Goal: Information Seeking & Learning: Learn about a topic

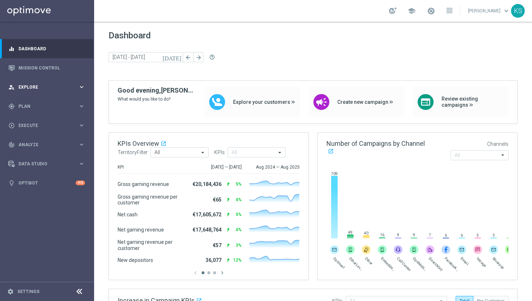
click at [83, 84] on icon "keyboard_arrow_right" at bounding box center [81, 87] width 7 height 7
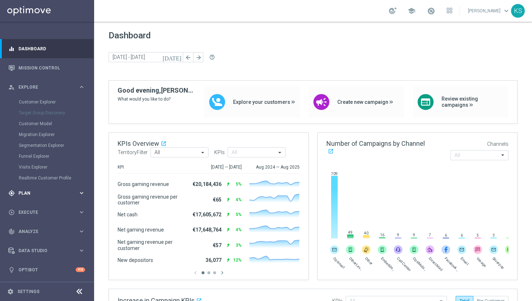
click at [83, 192] on icon "keyboard_arrow_right" at bounding box center [81, 193] width 7 height 7
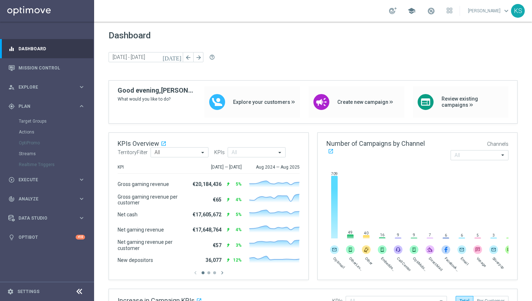
click at [416, 9] on span "school" at bounding box center [412, 11] width 8 height 8
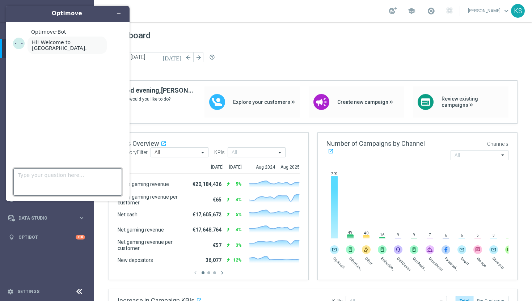
click at [45, 177] on textarea "Type your question here..." at bounding box center [67, 182] width 109 height 28
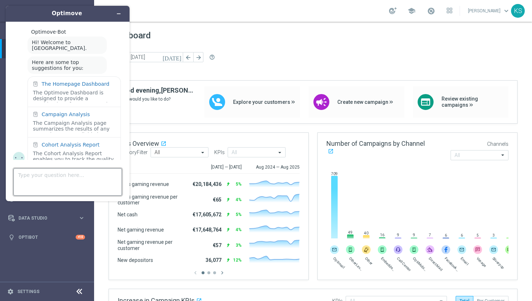
scroll to position [7, 0]
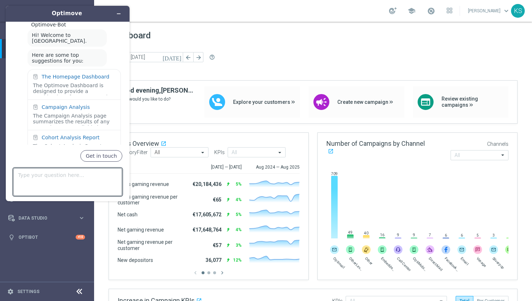
click at [235, 38] on span "Dashboard" at bounding box center [313, 35] width 409 height 10
click at [118, 15] on icon "Minimize widget" at bounding box center [118, 13] width 5 height 5
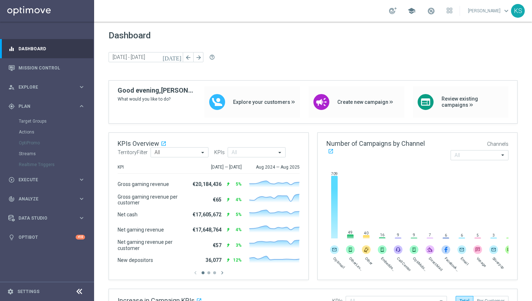
click at [416, 11] on span "school" at bounding box center [412, 11] width 8 height 8
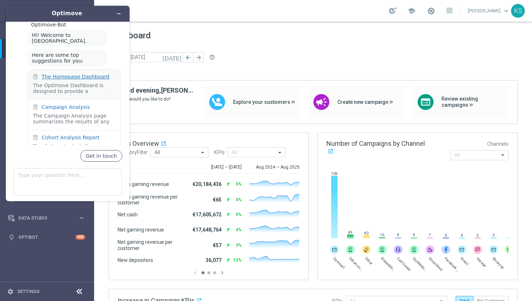
click at [85, 74] on div "The Homepage Dashboard" at bounding box center [76, 77] width 68 height 6
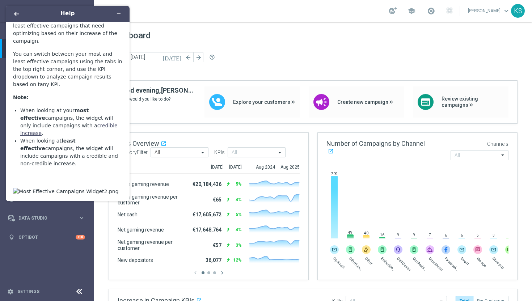
scroll to position [1502, 0]
click at [123, 12] on button "Minimize widget" at bounding box center [119, 14] width 12 height 10
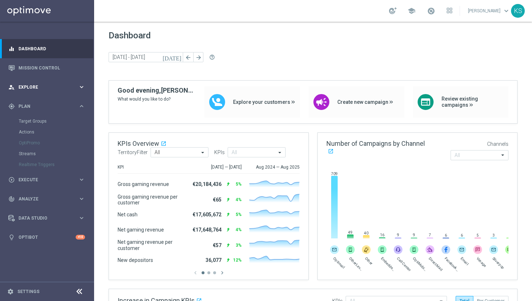
click at [33, 84] on div "person_search Explore" at bounding box center [43, 87] width 70 height 7
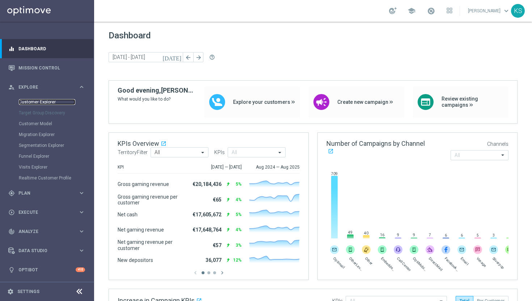
click at [50, 101] on link "Customer Explorer" at bounding box center [47, 102] width 56 height 6
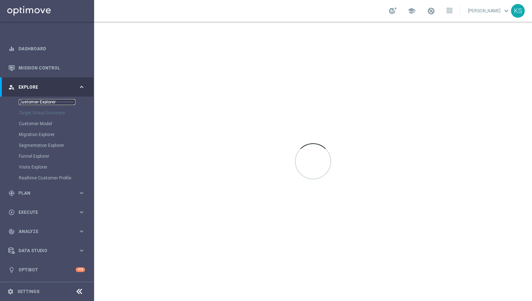
click at [47, 102] on link "Customer Explorer" at bounding box center [47, 102] width 56 height 6
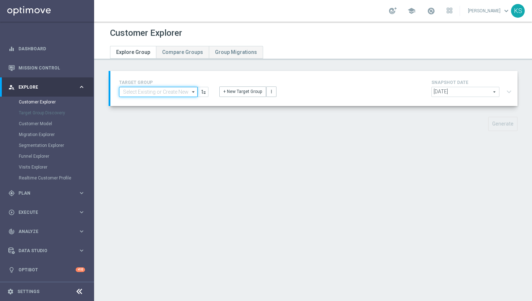
click at [168, 92] on input at bounding box center [158, 92] width 79 height 10
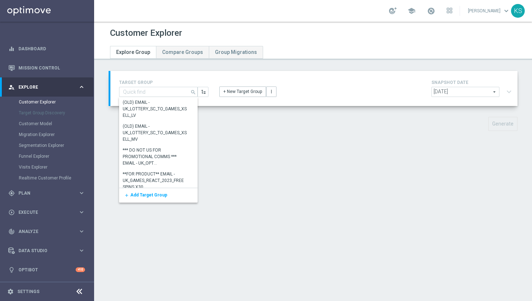
click at [279, 160] on div "Customer Explorer Explore Group Compare Groups Group Migrations TARGET GROUP se…" at bounding box center [313, 162] width 438 height 280
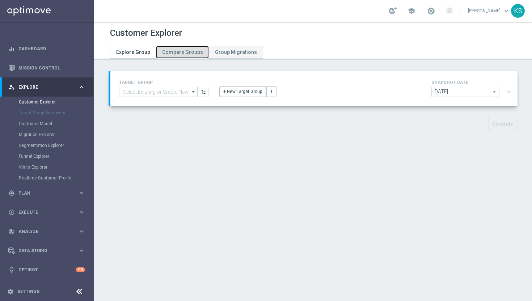
click at [188, 56] on link "Compare Groups" at bounding box center [182, 52] width 53 height 13
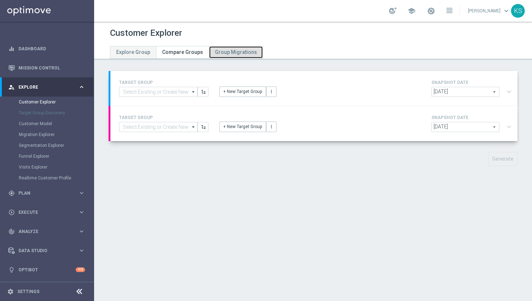
click at [239, 56] on link "Group Migrations" at bounding box center [236, 52] width 54 height 13
click at [236, 51] on span "Group Migrations" at bounding box center [236, 52] width 42 height 6
click at [139, 53] on span "Explore Group" at bounding box center [133, 52] width 34 height 6
type input "[DATE]"
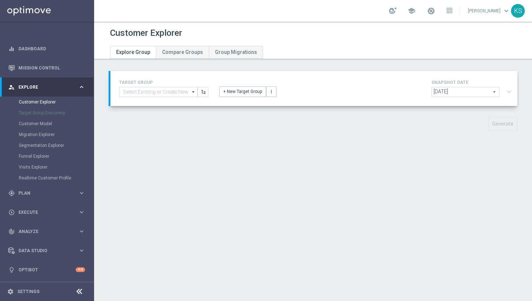
click at [57, 114] on div "Target Group Discovery" at bounding box center [56, 113] width 75 height 11
click at [53, 114] on div "Target Group Discovery" at bounding box center [56, 113] width 75 height 11
click at [56, 115] on div "Target Group Discovery" at bounding box center [56, 113] width 75 height 11
click at [81, 85] on icon "keyboard_arrow_right" at bounding box center [81, 87] width 7 height 7
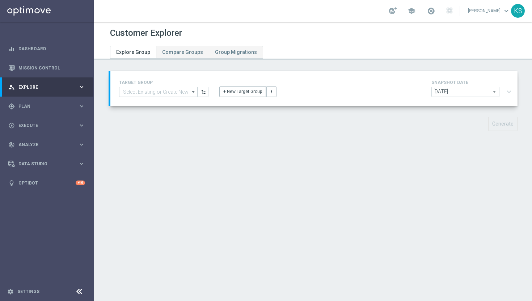
click at [81, 85] on icon "keyboard_arrow_right" at bounding box center [81, 87] width 7 height 7
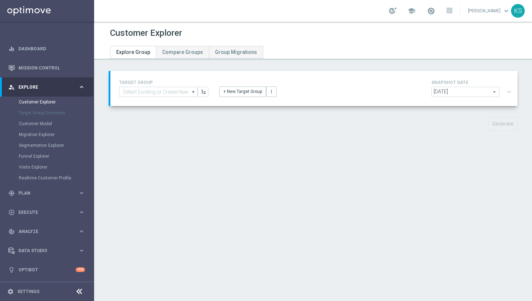
click at [45, 114] on div "Target Group Discovery" at bounding box center [56, 113] width 75 height 11
click at [43, 125] on link "Customer Model" at bounding box center [47, 124] width 56 height 6
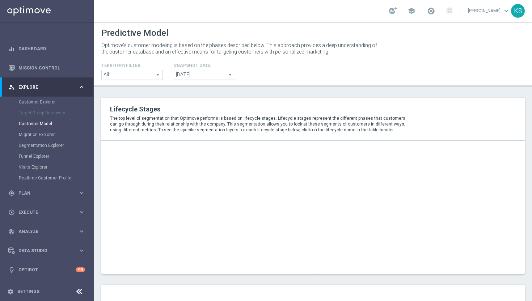
click at [249, 174] on div "Loading..." at bounding box center [207, 208] width 194 height 116
click at [275, 177] on div "Loading..." at bounding box center [207, 208] width 194 height 116
click at [158, 75] on span "All" at bounding box center [132, 74] width 61 height 9
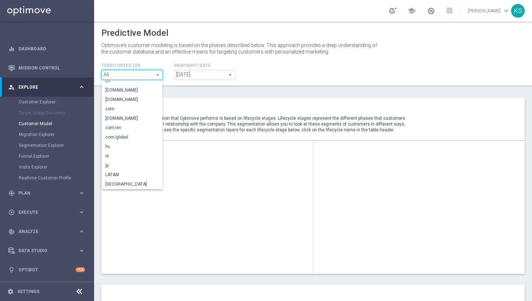
scroll to position [104, 0]
click at [238, 175] on div "Loading..." at bounding box center [207, 208] width 194 height 116
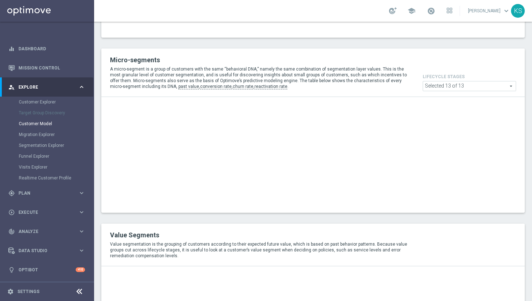
scroll to position [356, 0]
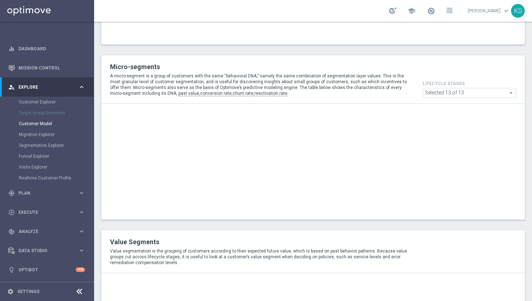
click at [513, 93] on span at bounding box center [469, 92] width 93 height 9
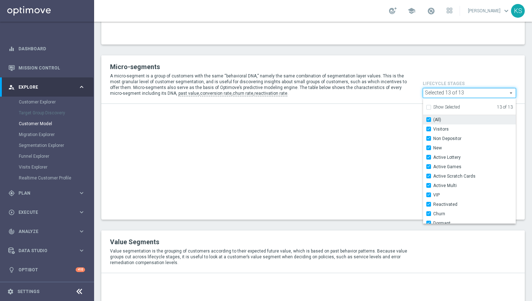
click at [430, 121] on input "(All)" at bounding box center [431, 119] width 5 height 5
checkbox input "false"
type input "Select options"
checkbox input "false"
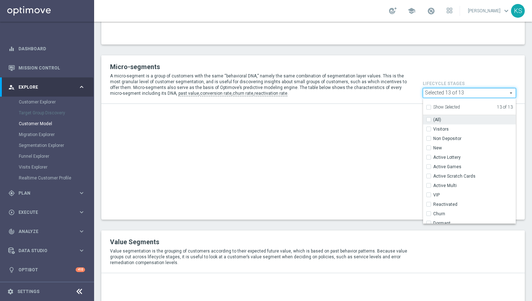
checkbox input "false"
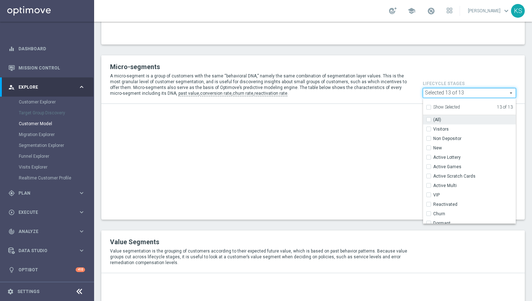
checkbox input "false"
click at [430, 124] on div "(All)" at bounding box center [469, 119] width 93 height 9
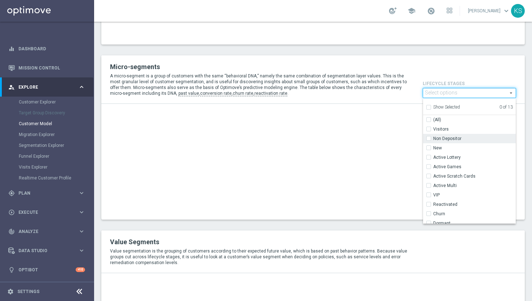
click at [429, 139] on input "Non Depositor" at bounding box center [431, 138] width 5 height 5
checkbox input "true"
type input "Non Depositor"
click at [429, 150] on input "New" at bounding box center [431, 148] width 5 height 5
checkbox input "true"
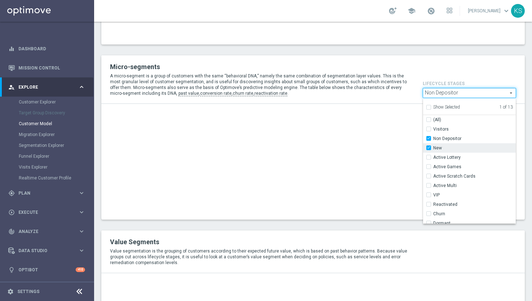
type input "Selected 2 of 13"
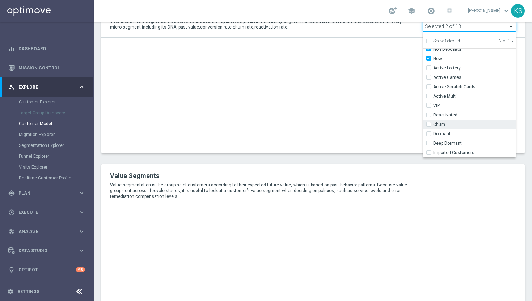
scroll to position [0, 0]
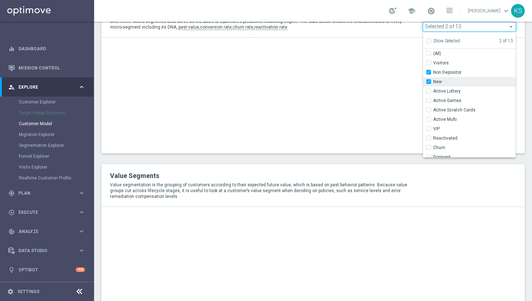
click at [433, 83] on input "New" at bounding box center [431, 81] width 5 height 5
checkbox input "false"
type input "Non Depositor"
click at [432, 70] on input "Non Depositor" at bounding box center [431, 72] width 5 height 5
checkbox input "false"
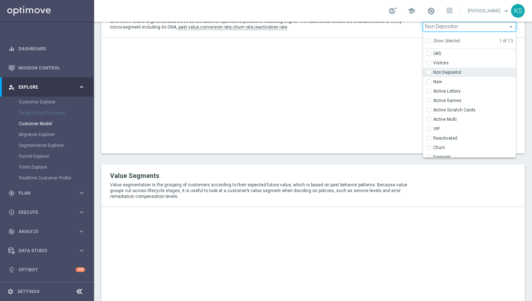
type input "Select options"
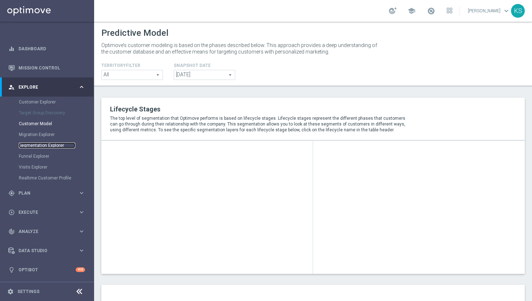
click at [50, 145] on link "Segmentation Explorer" at bounding box center [47, 146] width 56 height 6
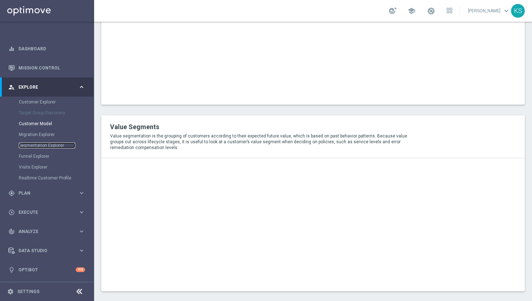
scroll to position [480, 0]
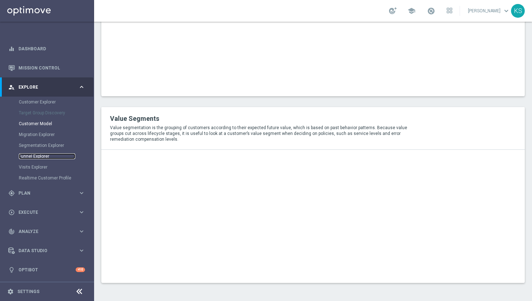
click at [46, 158] on link "Funnel Explorer" at bounding box center [47, 157] width 56 height 6
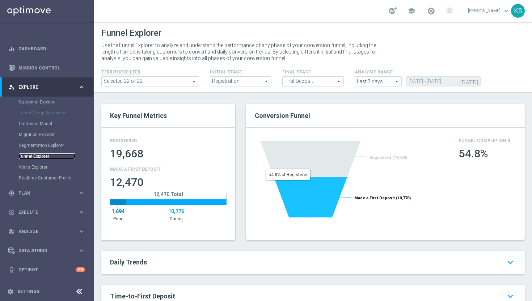
scroll to position [17, 0]
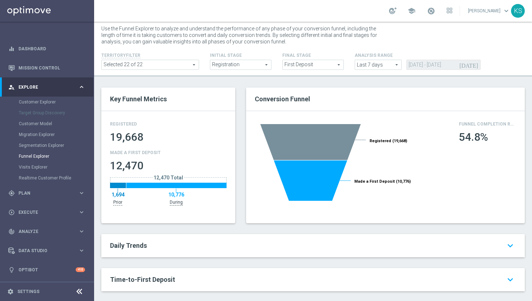
click at [138, 245] on span "Daily Trends" at bounding box center [128, 246] width 37 height 8
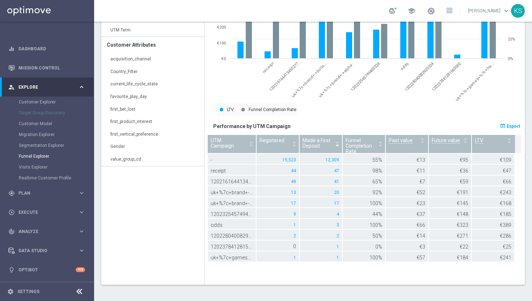
scroll to position [570, 0]
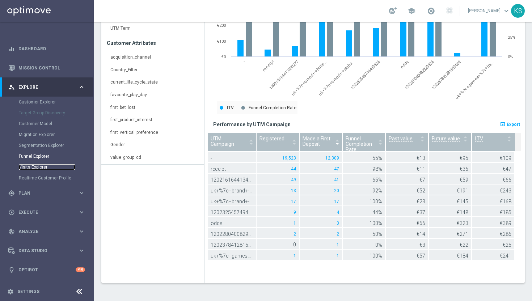
click at [32, 167] on link "Visits Explorer" at bounding box center [47, 167] width 56 height 6
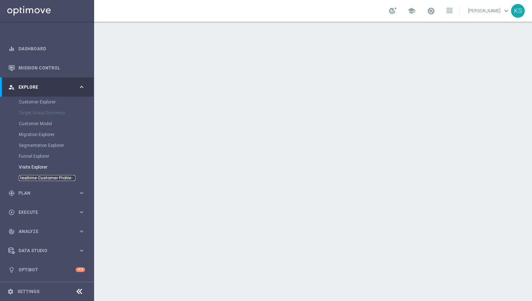
click at [56, 178] on link "Realtime Customer Profile" at bounding box center [47, 178] width 56 height 6
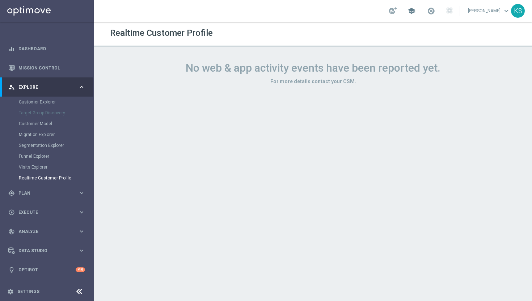
click at [416, 14] on span "school" at bounding box center [412, 11] width 8 height 8
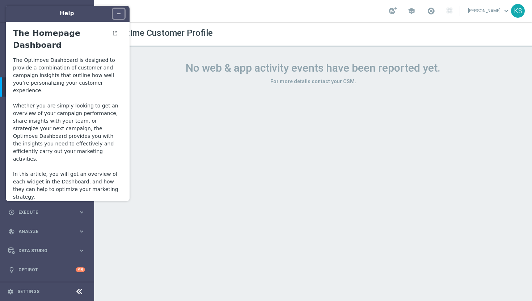
click at [120, 15] on icon "Minimize widget" at bounding box center [118, 13] width 5 height 5
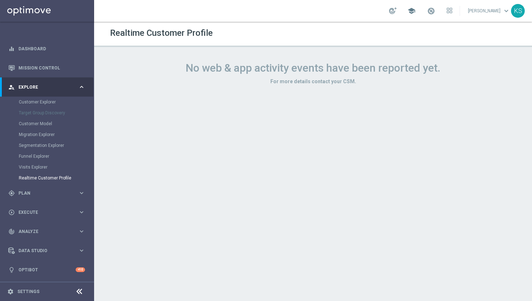
click at [415, 13] on span "school" at bounding box center [412, 11] width 8 height 8
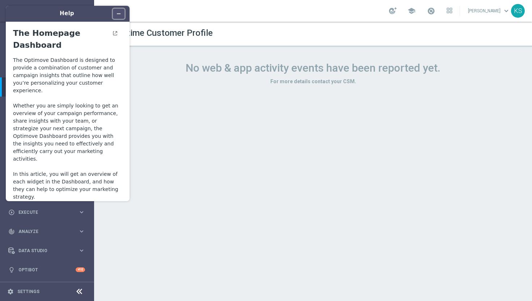
click at [120, 12] on icon "Minimize widget" at bounding box center [118, 13] width 5 height 5
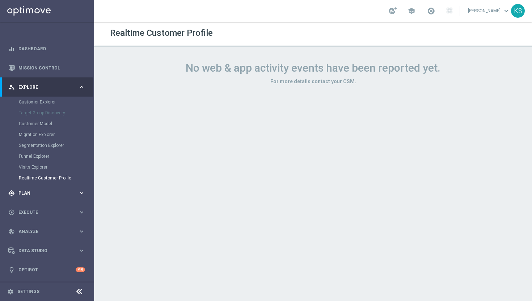
click at [81, 192] on icon "keyboard_arrow_right" at bounding box center [81, 193] width 7 height 7
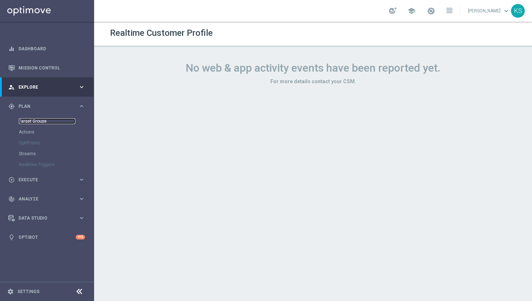
click at [34, 122] on link "Target Groups" at bounding box center [47, 121] width 56 height 6
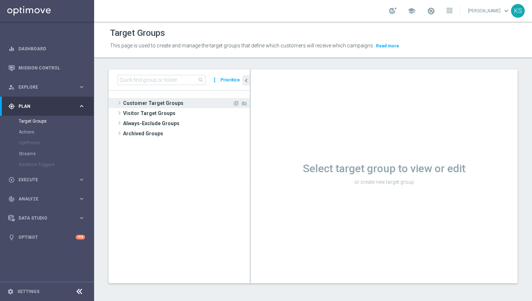
click at [120, 105] on span at bounding box center [119, 102] width 7 height 9
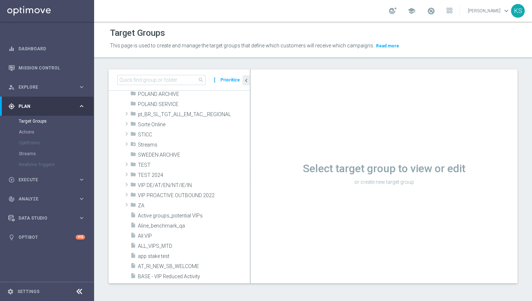
scroll to position [421, 0]
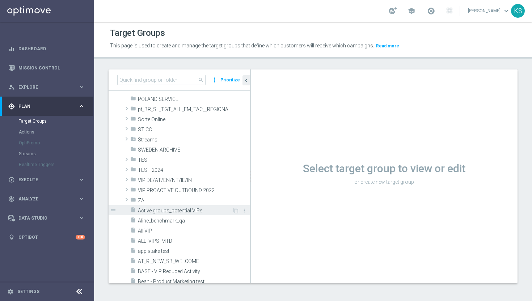
click at [187, 211] on span "Active groups_potential VIPs" at bounding box center [185, 211] width 95 height 6
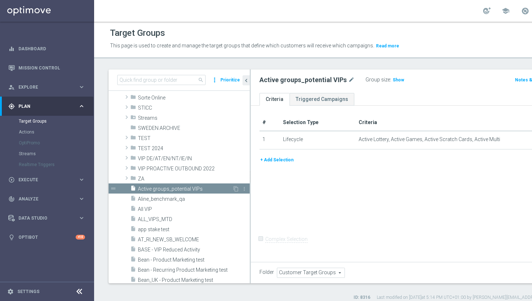
scroll to position [448, 0]
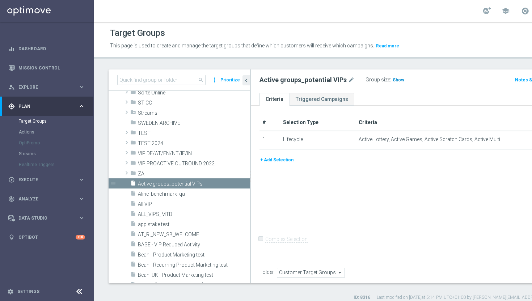
click at [393, 79] on span "Show" at bounding box center [399, 79] width 12 height 5
click at [394, 81] on span "201,935" at bounding box center [402, 80] width 18 height 7
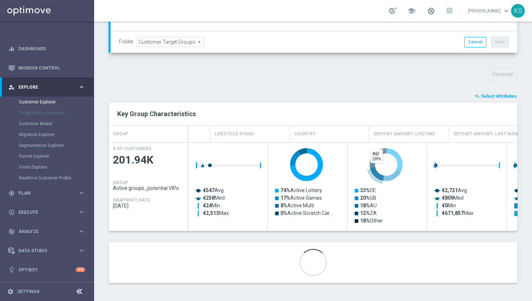
scroll to position [0, 165]
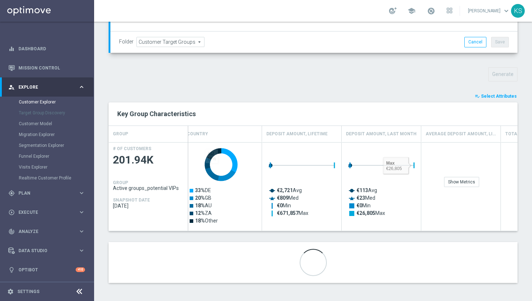
click at [496, 96] on span "Select Attributes" at bounding box center [499, 96] width 36 height 5
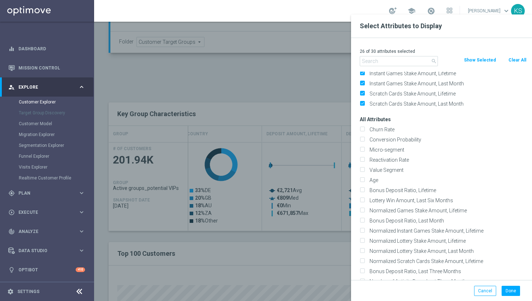
scroll to position [0, 0]
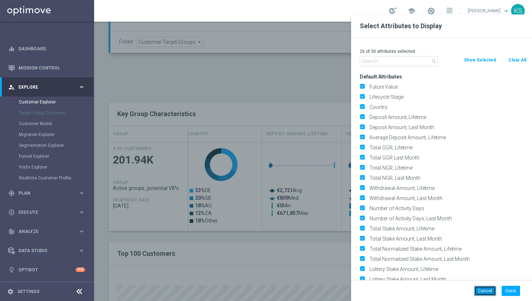
click at [483, 292] on button "Cancel" at bounding box center [485, 291] width 22 height 10
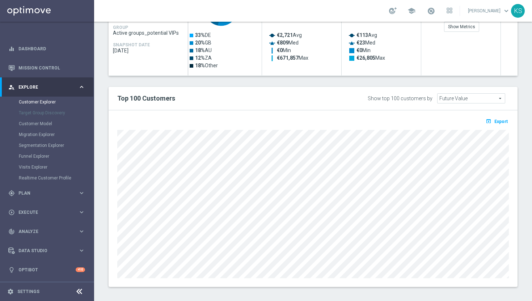
scroll to position [373, 0]
click at [81, 192] on icon "keyboard_arrow_right" at bounding box center [81, 193] width 7 height 7
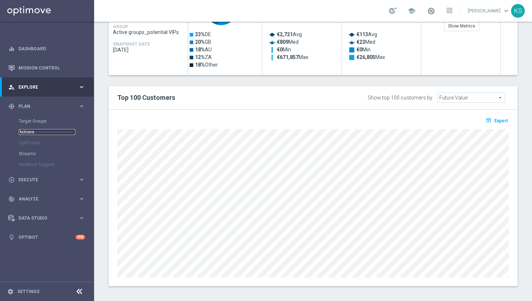
click at [33, 133] on link "Actions" at bounding box center [47, 132] width 56 height 6
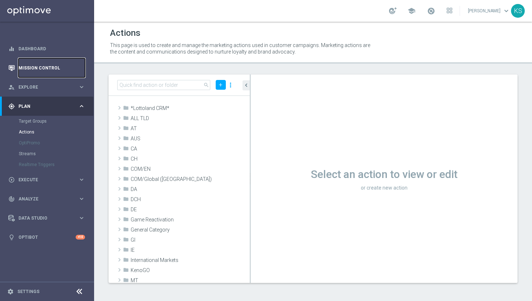
click at [44, 67] on link "Mission Control" at bounding box center [51, 67] width 67 height 19
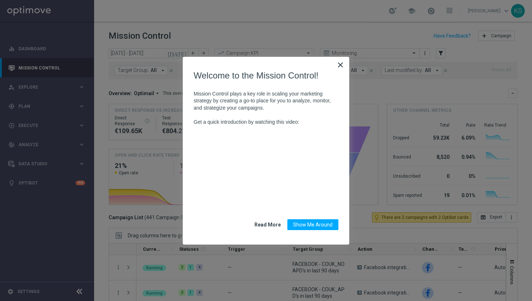
click at [343, 67] on button "×" at bounding box center [340, 65] width 7 height 12
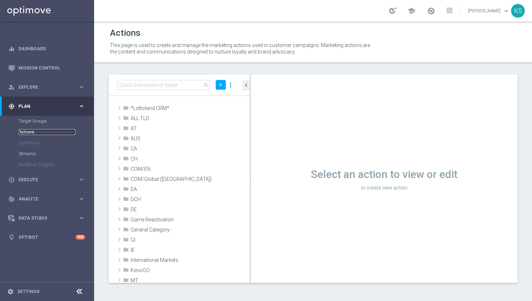
click at [27, 131] on link "Actions" at bounding box center [47, 132] width 56 height 6
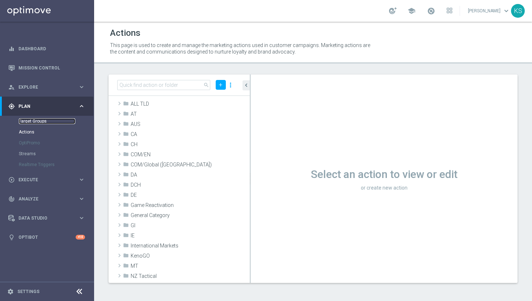
click at [42, 121] on link "Target Groups" at bounding box center [47, 121] width 56 height 6
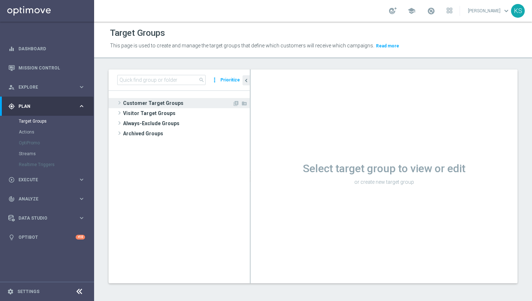
click at [122, 102] on span at bounding box center [119, 102] width 7 height 9
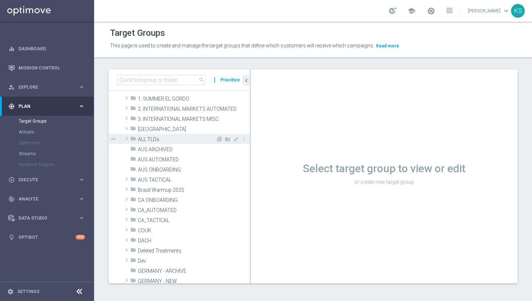
scroll to position [87, 0]
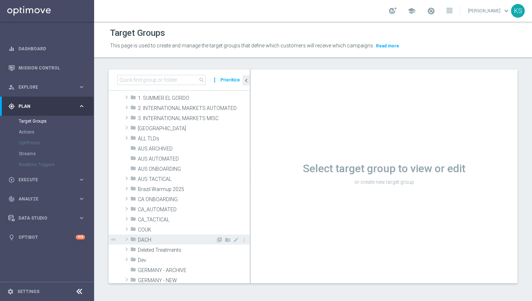
click at [126, 240] on span at bounding box center [126, 239] width 7 height 9
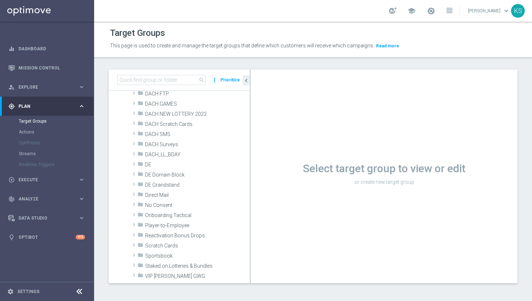
scroll to position [392, 0]
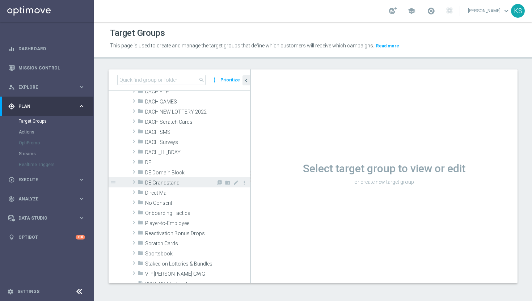
click at [168, 182] on span "DE Grandstand" at bounding box center [180, 183] width 71 height 6
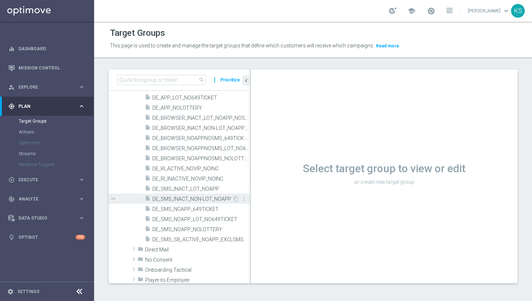
scroll to position [506, 0]
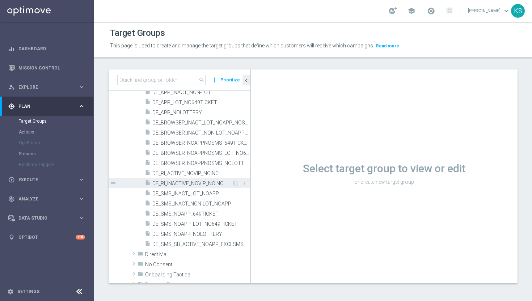
click at [203, 186] on span "DE_RI_INACTIVE_NOVIP_NOINC" at bounding box center [192, 184] width 80 height 6
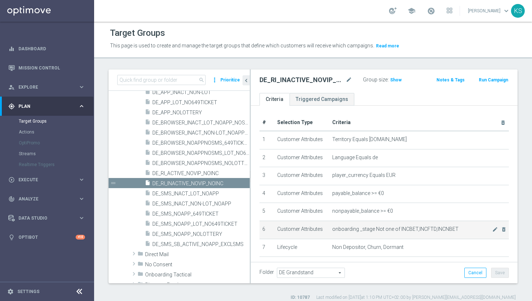
scroll to position [35, 0]
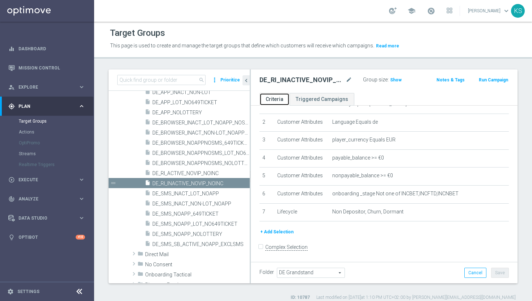
click at [270, 100] on link "Criteria" at bounding box center [275, 99] width 30 height 13
click at [278, 101] on link "Criteria" at bounding box center [275, 99] width 30 height 13
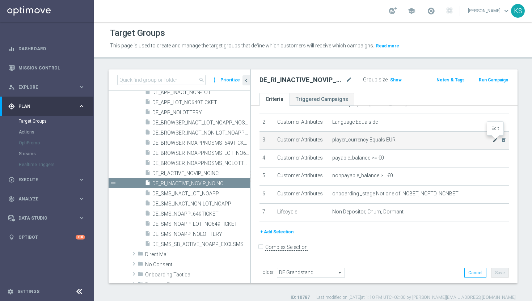
click at [495, 142] on icon "mode_edit" at bounding box center [495, 140] width 6 height 6
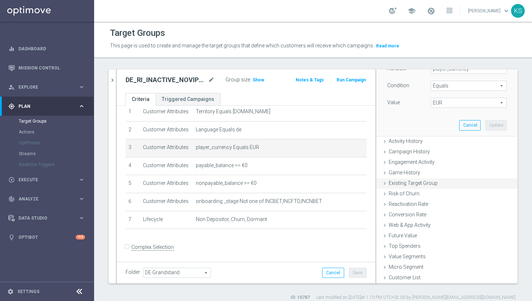
scroll to position [7, 0]
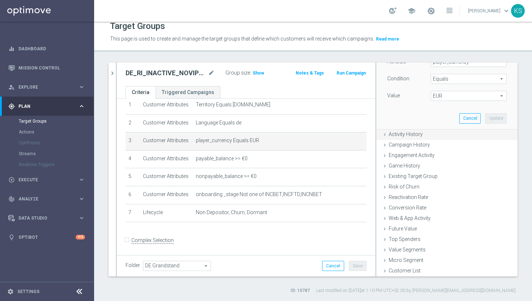
click at [386, 135] on icon at bounding box center [385, 135] width 6 height 6
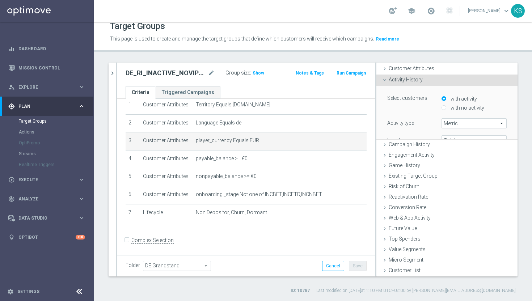
scroll to position [13, 0]
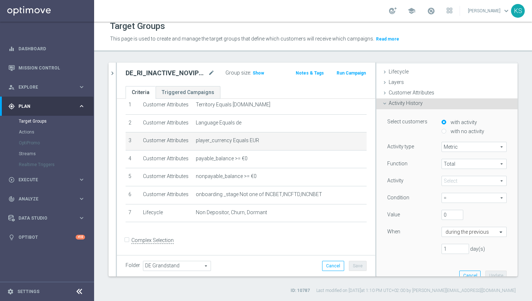
click at [502, 148] on span "Metric" at bounding box center [474, 146] width 64 height 9
click at [482, 167] on span "Days with activity" at bounding box center [474, 167] width 57 height 6
type input "Days with activity"
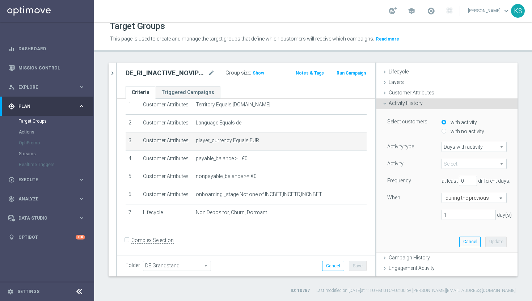
click at [501, 163] on span at bounding box center [474, 163] width 64 height 9
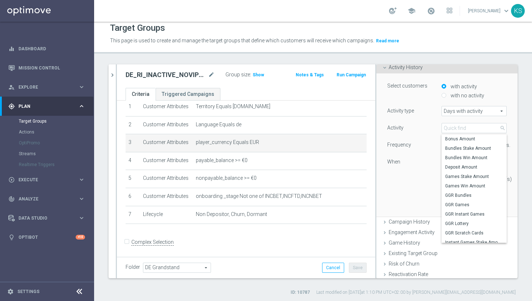
scroll to position [64, 0]
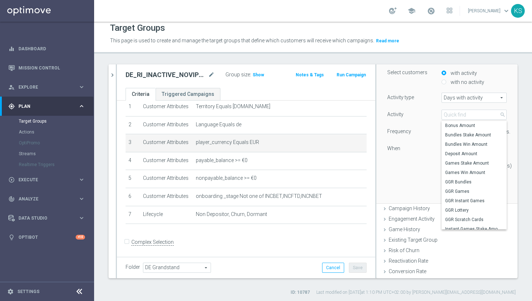
click at [409, 164] on div "1 day(s)" at bounding box center [447, 166] width 130 height 10
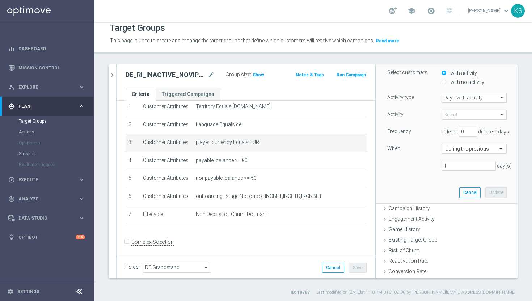
click at [446, 82] on input "with no activity" at bounding box center [444, 82] width 5 height 5
radio input "true"
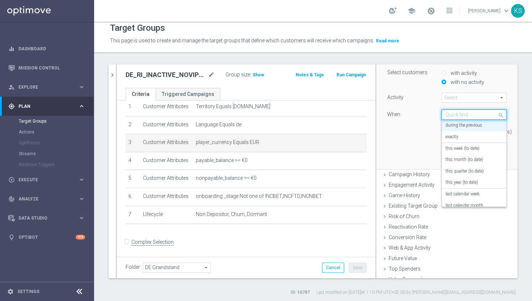
click at [501, 116] on span at bounding box center [501, 115] width 9 height 10
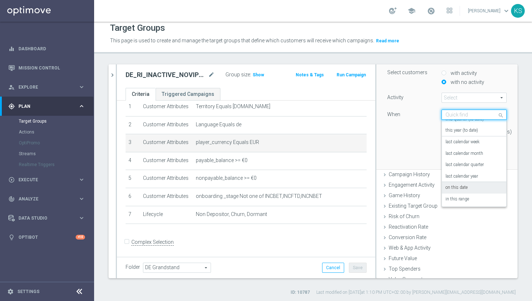
click at [402, 158] on div "Select customers with activity with no activity Activity Select arrow_drop_down…" at bounding box center [447, 114] width 130 height 109
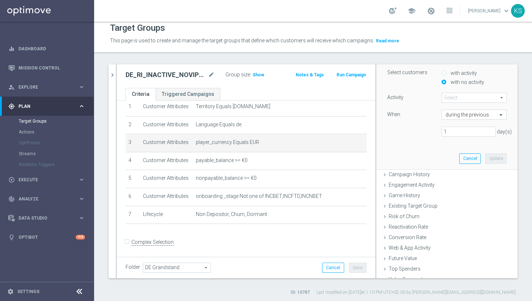
click at [501, 100] on span at bounding box center [474, 97] width 64 height 9
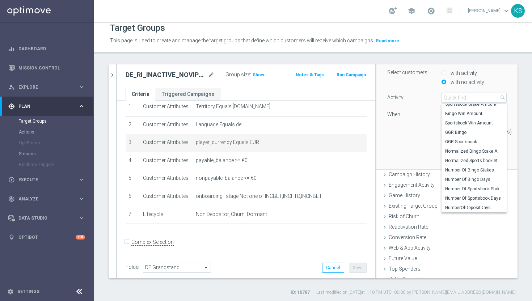
scroll to position [92, 0]
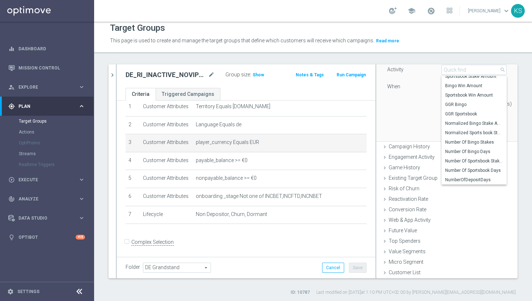
click at [419, 120] on div "Select customers with activity with no activity Activity Select arrow_drop_down…" at bounding box center [447, 86] width 130 height 109
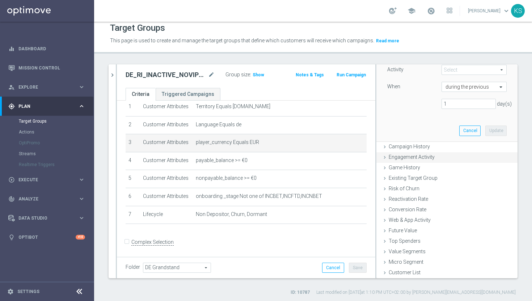
click at [386, 157] on icon at bounding box center [385, 158] width 6 height 6
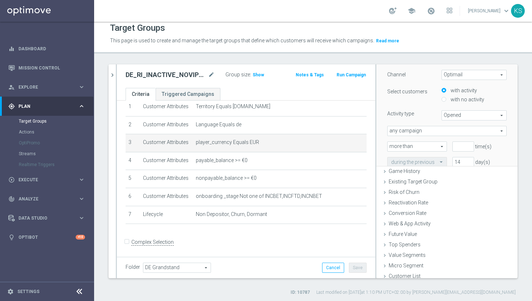
scroll to position [13, 0]
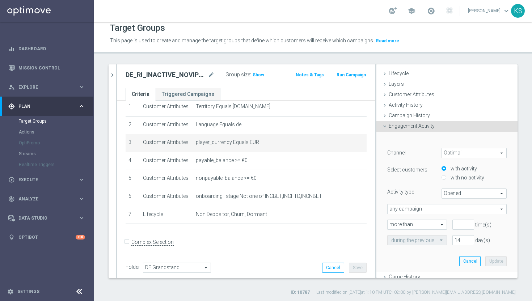
click at [502, 193] on span "Opened" at bounding box center [474, 193] width 64 height 9
click at [421, 174] on div "Select customers" at bounding box center [409, 171] width 54 height 12
click at [503, 209] on span "any campaign" at bounding box center [447, 209] width 119 height 9
click at [519, 202] on div "search more_vert Prioritize Customer Target Groups library_add create_new_folde…" at bounding box center [313, 179] width 438 height 231
click at [385, 129] on icon at bounding box center [385, 126] width 6 height 6
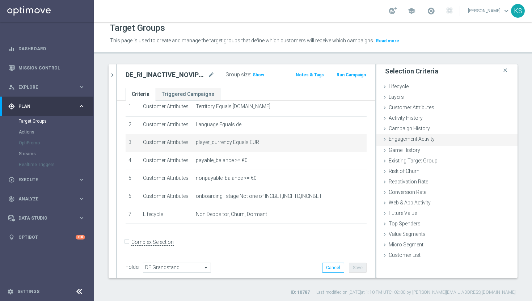
scroll to position [0, 0]
click at [386, 171] on icon at bounding box center [385, 171] width 6 height 6
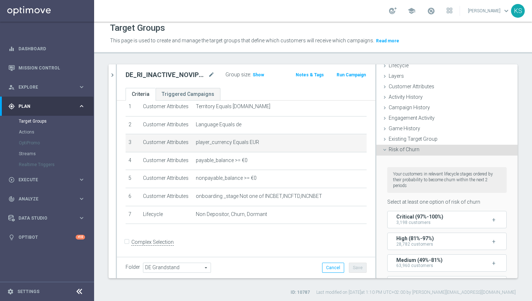
scroll to position [49, 0]
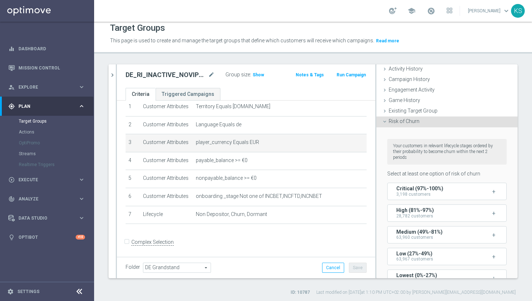
click at [385, 123] on icon at bounding box center [385, 122] width 6 height 6
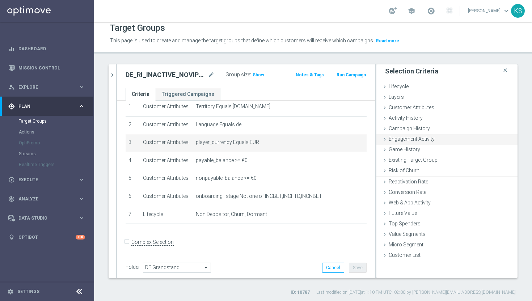
scroll to position [0, 0]
click at [388, 129] on div "Campaign History done" at bounding box center [447, 129] width 141 height 11
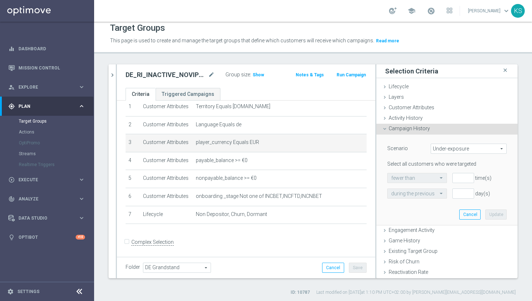
click at [501, 148] on span "Under-exposure" at bounding box center [468, 148] width 75 height 9
click at [466, 196] on span "Custom" at bounding box center [469, 197] width 68 height 6
type input "Custom"
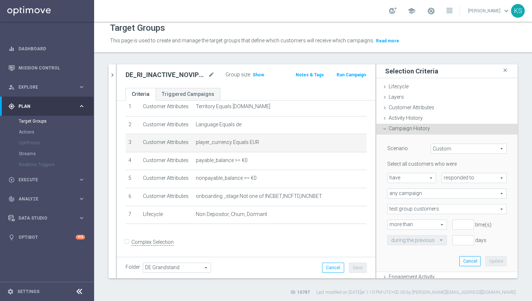
click at [432, 178] on span "have" at bounding box center [412, 177] width 48 height 9
click at [500, 194] on span "any campaign" at bounding box center [447, 193] width 119 height 9
click at [497, 178] on span "responded to" at bounding box center [474, 177] width 64 height 9
click at [432, 176] on span "have" at bounding box center [412, 177] width 48 height 9
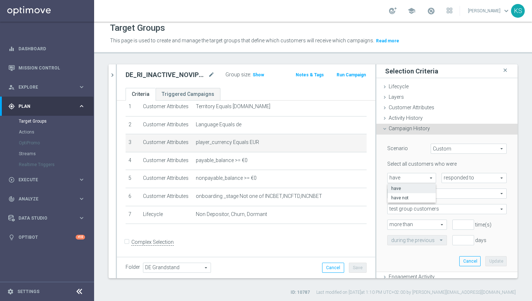
click at [499, 149] on span "Custom" at bounding box center [468, 148] width 75 height 9
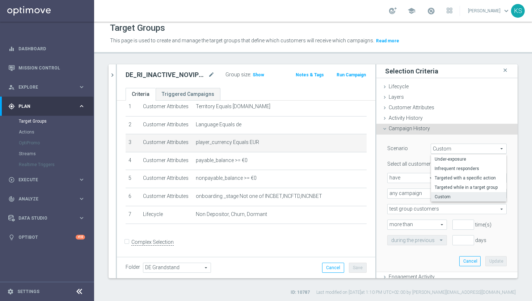
click at [385, 131] on icon at bounding box center [385, 129] width 6 height 6
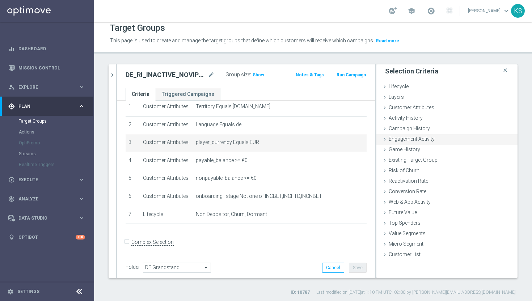
click at [385, 139] on icon at bounding box center [385, 140] width 6 height 6
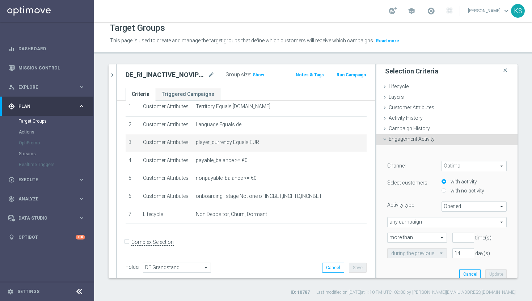
click at [385, 139] on icon at bounding box center [385, 140] width 6 height 6
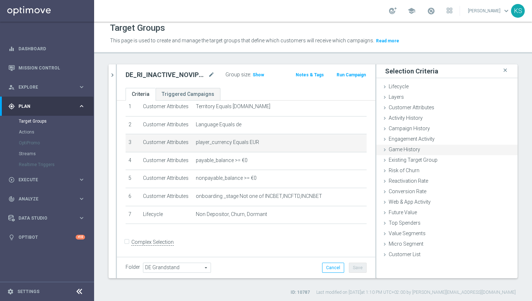
click at [384, 148] on icon at bounding box center [385, 150] width 6 height 6
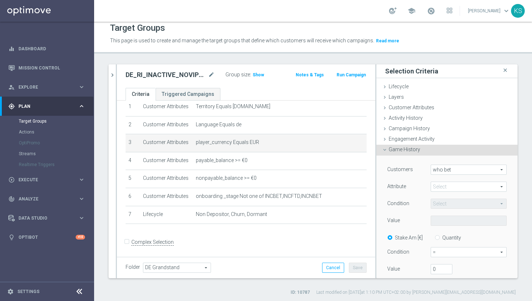
click at [502, 169] on span "who bet" at bounding box center [468, 169] width 75 height 9
click at [501, 185] on span at bounding box center [468, 186] width 75 height 9
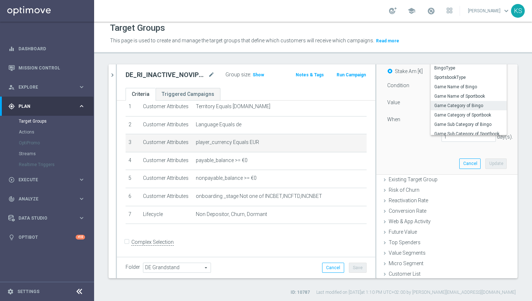
scroll to position [131, 0]
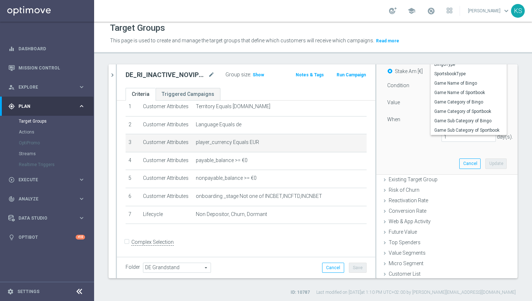
click at [415, 96] on div "Customers who bet who bet arrow_drop_down search Attribute Select arrow_drop_do…" at bounding box center [446, 73] width 119 height 150
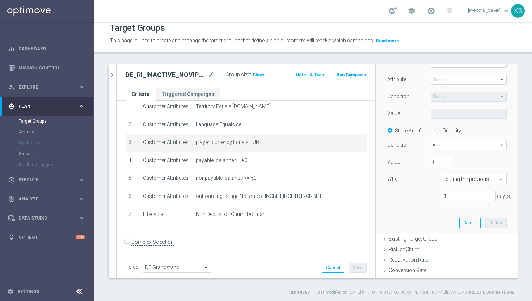
scroll to position [41, 0]
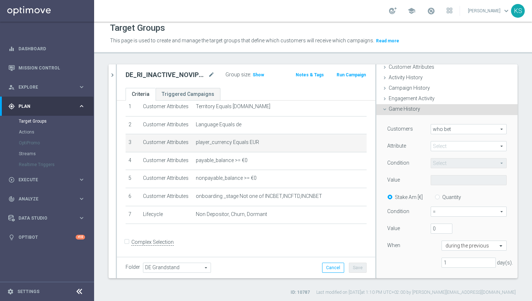
click at [441, 195] on input "Quantity" at bounding box center [439, 196] width 5 height 5
radio input "true"
click at [394, 195] on input "Stake Am [€]" at bounding box center [391, 196] width 5 height 5
radio input "true"
click at [504, 210] on span "=" at bounding box center [468, 211] width 75 height 9
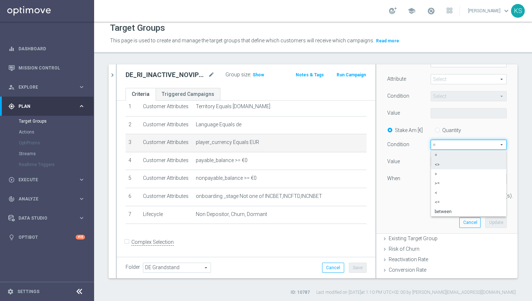
scroll to position [120, 0]
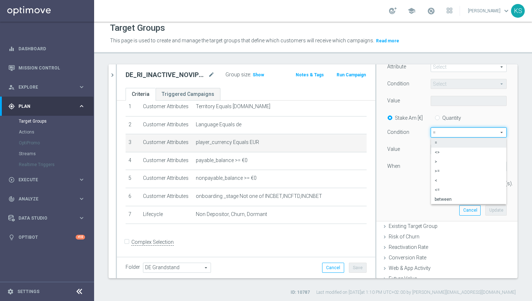
click at [442, 119] on label "Quantity" at bounding box center [451, 118] width 19 height 7
click at [438, 119] on input "Quantity" at bounding box center [439, 116] width 5 height 5
radio input "true"
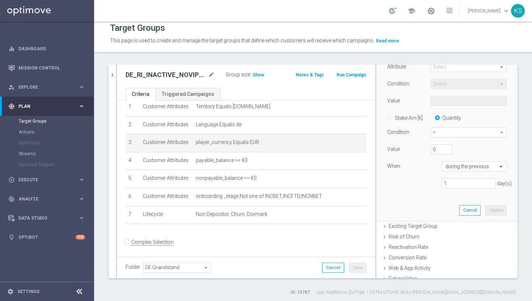
click at [503, 134] on span "=" at bounding box center [468, 132] width 75 height 9
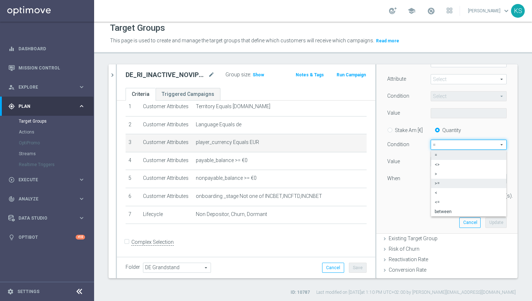
scroll to position [91, 0]
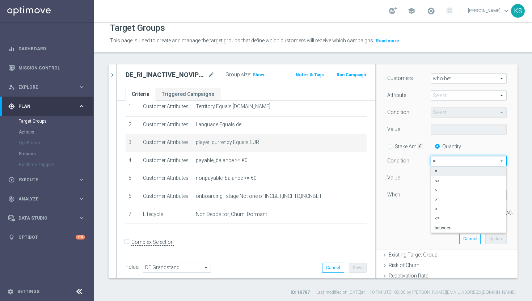
click at [503, 163] on span "=" at bounding box center [468, 160] width 75 height 9
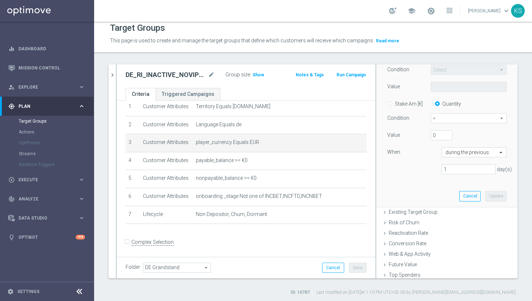
scroll to position [162, 0]
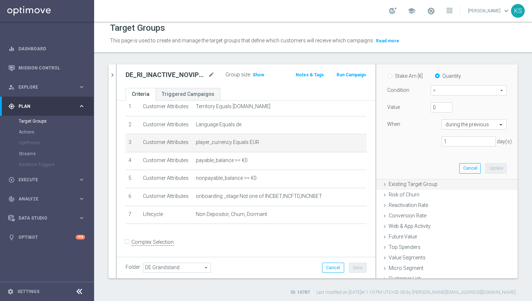
click at [385, 184] on icon at bounding box center [385, 185] width 6 height 6
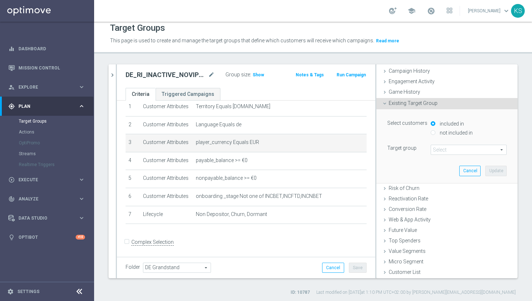
scroll to position [13, 0]
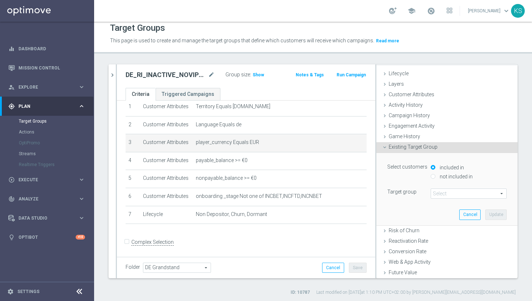
click at [436, 175] on div "not included in" at bounding box center [469, 177] width 76 height 9
click at [432, 177] on input "not included in" at bounding box center [433, 176] width 5 height 5
radio input "true"
click at [386, 146] on icon at bounding box center [385, 147] width 6 height 6
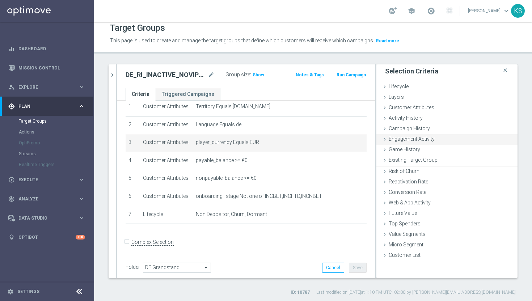
scroll to position [0, 0]
click at [386, 203] on icon at bounding box center [385, 203] width 6 height 6
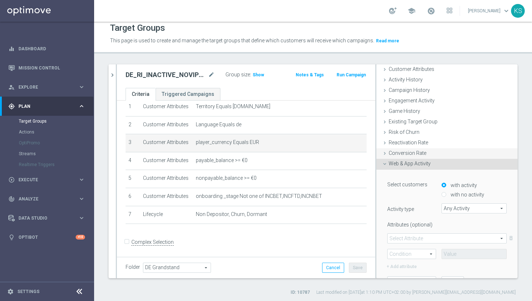
scroll to position [46, 0]
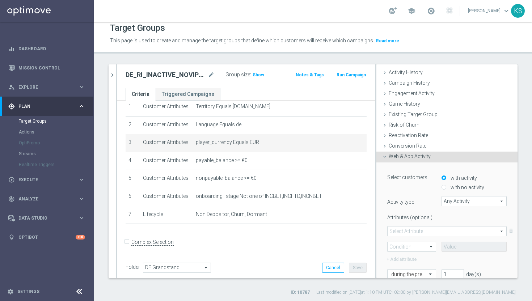
click at [447, 185] on div "with no activity" at bounding box center [474, 185] width 65 height 9
click at [501, 202] on span "Any Activity" at bounding box center [474, 201] width 64 height 9
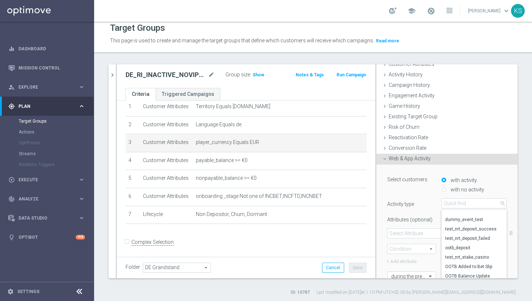
scroll to position [144, 0]
click at [445, 190] on input "with no activity" at bounding box center [444, 190] width 5 height 5
radio input "true"
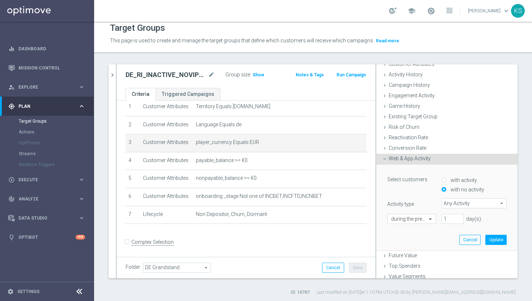
click at [502, 201] on span "Any Activity" at bounding box center [474, 203] width 64 height 9
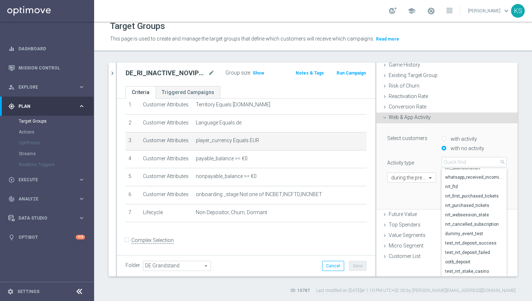
scroll to position [0, 0]
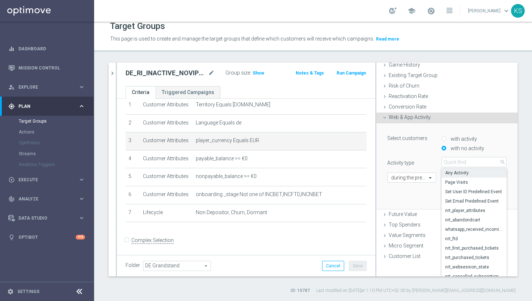
click at [444, 139] on input "with activity" at bounding box center [444, 139] width 5 height 5
radio input "true"
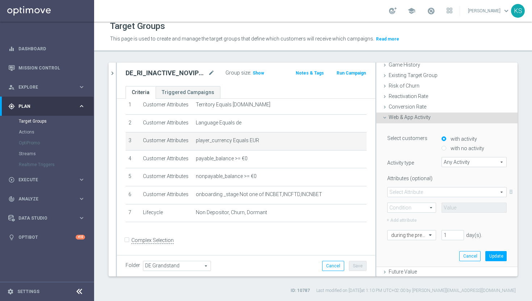
click at [500, 161] on span "Any Activity" at bounding box center [474, 162] width 64 height 9
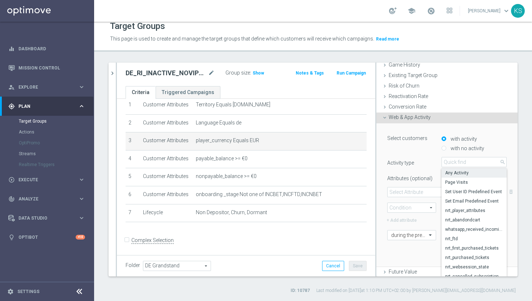
click at [415, 148] on div "Select customers with activity with no activity" at bounding box center [447, 142] width 130 height 19
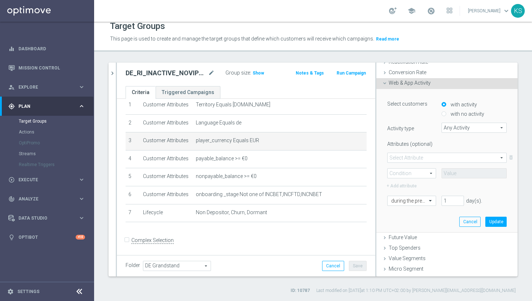
scroll to position [126, 0]
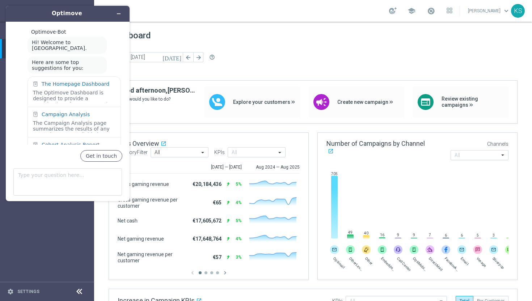
scroll to position [7, 0]
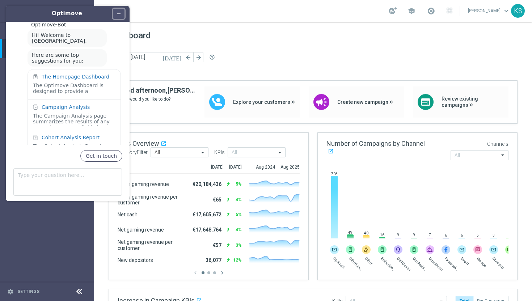
click at [118, 14] on icon "Minimize widget" at bounding box center [118, 13] width 5 height 5
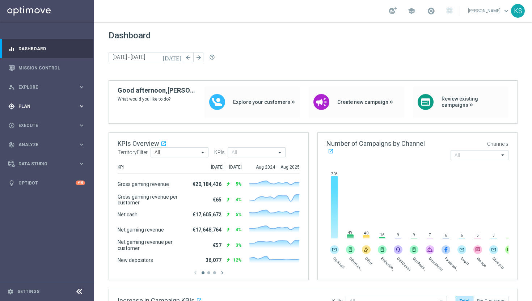
click at [82, 106] on icon "keyboard_arrow_right" at bounding box center [81, 106] width 7 height 7
click at [34, 124] on div "Target Groups" at bounding box center [56, 121] width 75 height 11
click at [33, 120] on link "Target Groups" at bounding box center [47, 121] width 56 height 6
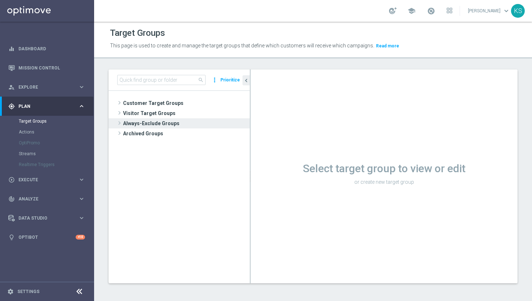
click at [122, 123] on span at bounding box center [119, 123] width 7 height 9
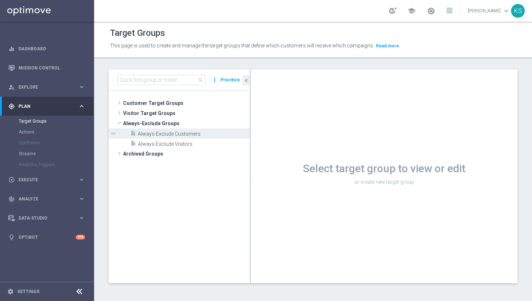
click at [172, 135] on span "Always-Exclude Customers" at bounding box center [186, 134] width 96 height 6
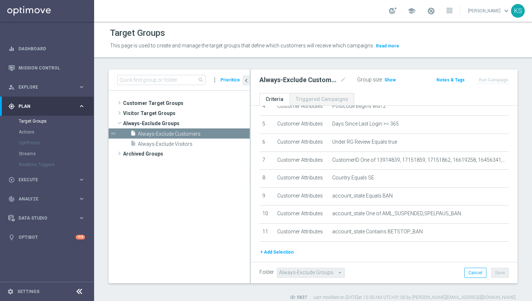
scroll to position [108, 0]
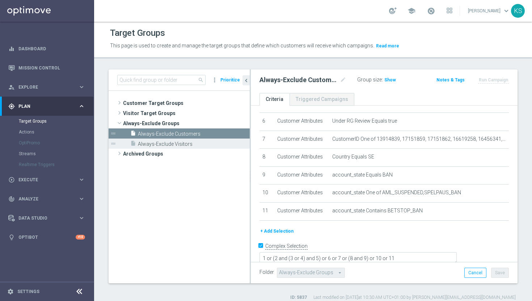
click at [171, 146] on span "Always-Exclude Visitors" at bounding box center [186, 144] width 96 height 6
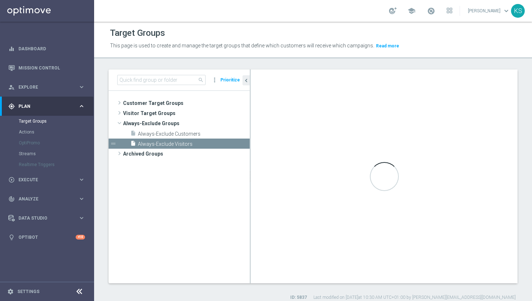
checkbox input "false"
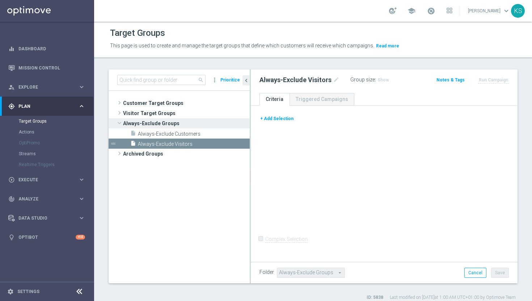
click at [119, 124] on span at bounding box center [119, 122] width 9 height 7
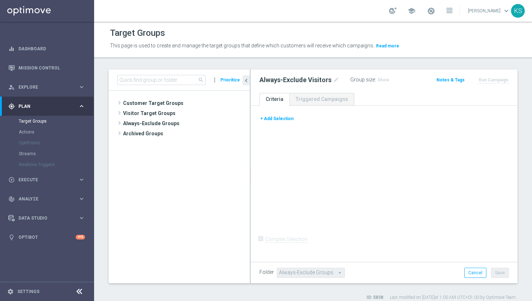
click at [30, 144] on div "OptiPromo" at bounding box center [56, 143] width 75 height 11
click at [37, 116] on div "gps_fixed Plan keyboard_arrow_right" at bounding box center [46, 106] width 93 height 19
click at [83, 106] on icon "keyboard_arrow_right" at bounding box center [81, 106] width 7 height 7
click at [35, 123] on link "Target Groups" at bounding box center [47, 121] width 56 height 6
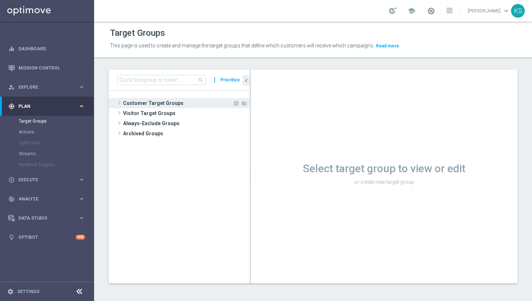
click at [119, 100] on span at bounding box center [119, 102] width 7 height 9
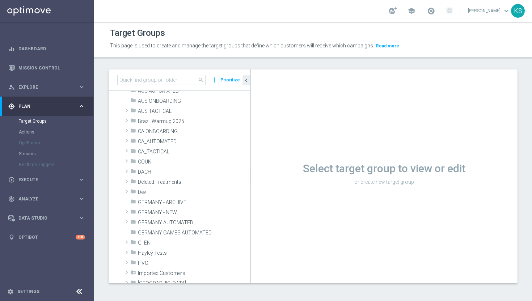
scroll to position [182, 0]
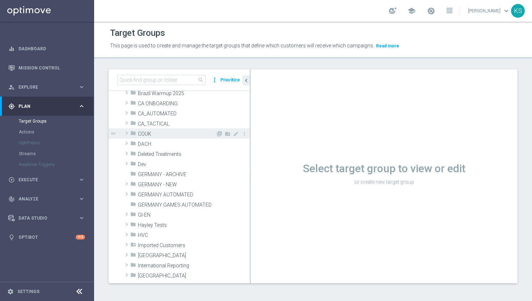
click at [176, 137] on div "folder COUK" at bounding box center [172, 134] width 85 height 10
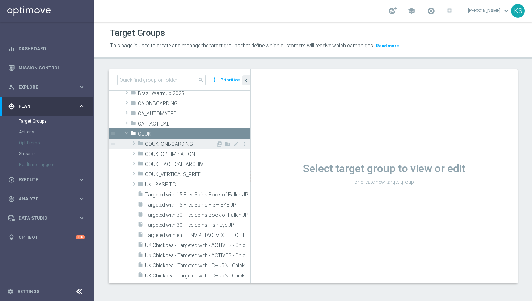
click at [135, 144] on span at bounding box center [133, 143] width 7 height 9
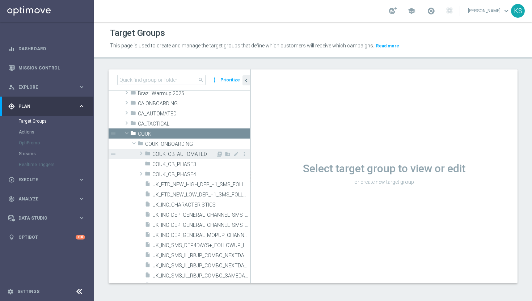
click at [178, 154] on span "COUK_OB_AUTOMATED" at bounding box center [183, 154] width 63 height 6
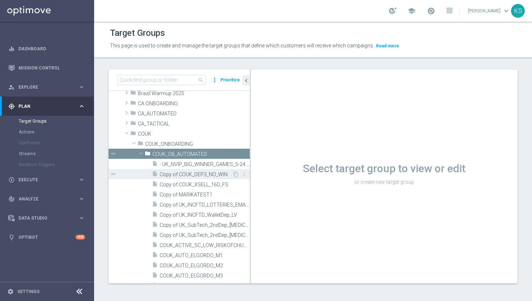
click at [200, 175] on span "Copy of COUK_DEP3_NO_WIN" at bounding box center [196, 175] width 73 height 6
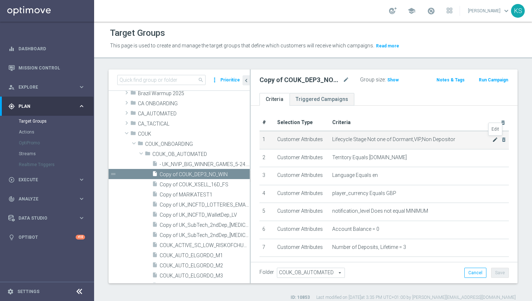
click at [493, 140] on icon "mode_edit" at bounding box center [495, 140] width 6 height 6
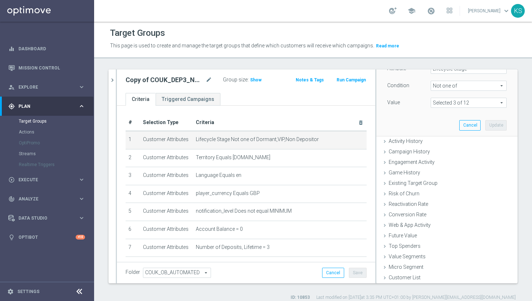
scroll to position [7, 0]
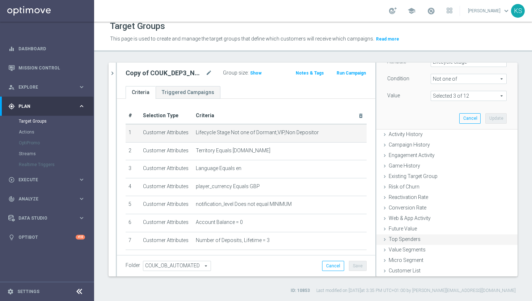
click at [384, 240] on icon at bounding box center [385, 240] width 6 height 6
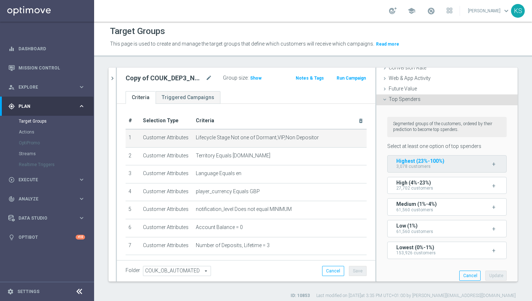
scroll to position [133, 0]
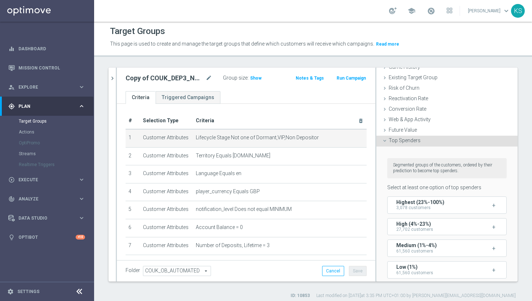
click at [384, 142] on icon at bounding box center [385, 141] width 6 height 6
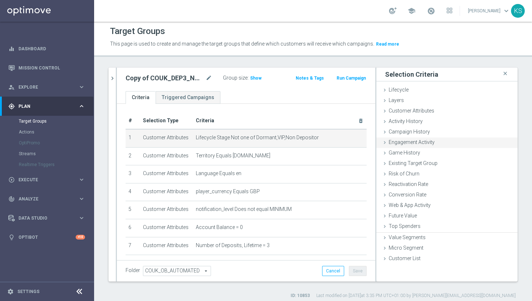
scroll to position [0, 0]
click at [387, 215] on icon at bounding box center [385, 216] width 6 height 6
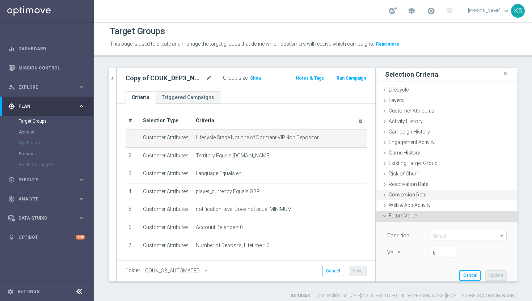
scroll to position [47, 0]
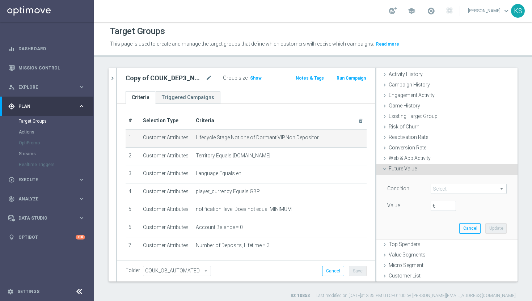
click at [496, 190] on span at bounding box center [468, 188] width 75 height 9
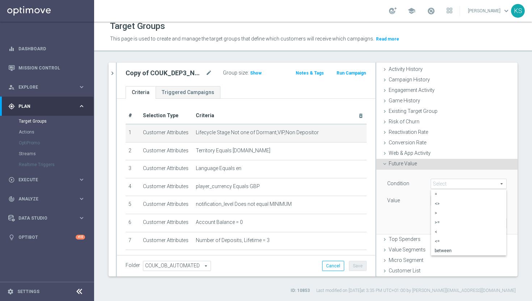
click at [388, 162] on div "Future Value done" at bounding box center [447, 164] width 141 height 11
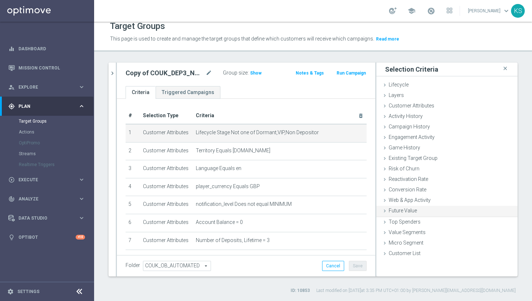
scroll to position [0, 0]
click at [416, 12] on span "school" at bounding box center [412, 11] width 8 height 8
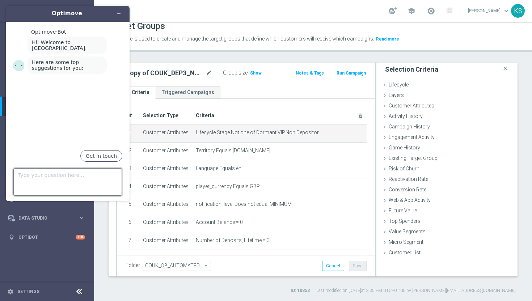
click at [55, 176] on textarea "Type your question here..." at bounding box center [67, 182] width 109 height 28
type textarea "how to have a dynamic target g"
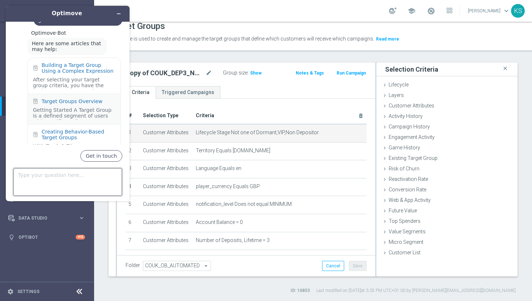
scroll to position [65, 0]
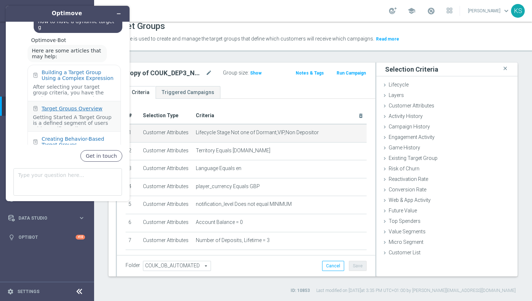
click at [83, 106] on div "Target Groups Overview" at bounding box center [72, 109] width 61 height 6
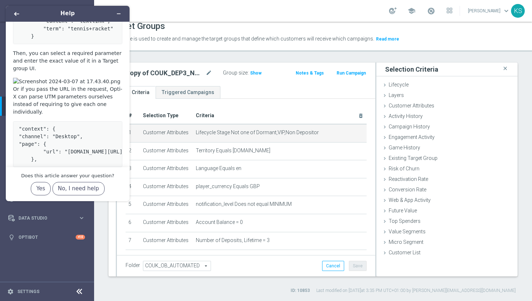
scroll to position [2365, 0]
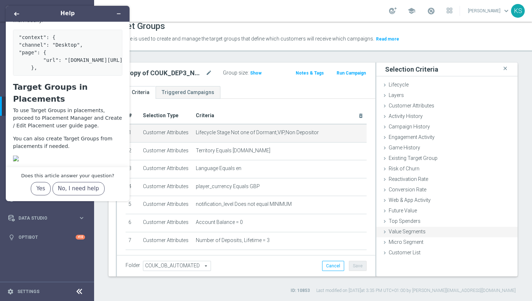
click at [383, 232] on icon at bounding box center [385, 232] width 6 height 6
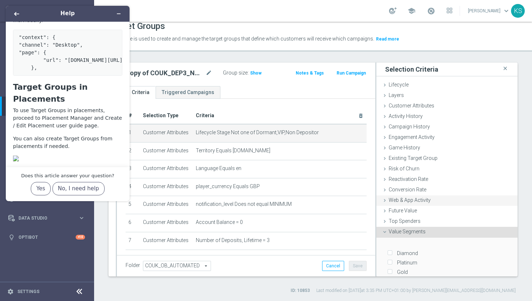
scroll to position [88, 0]
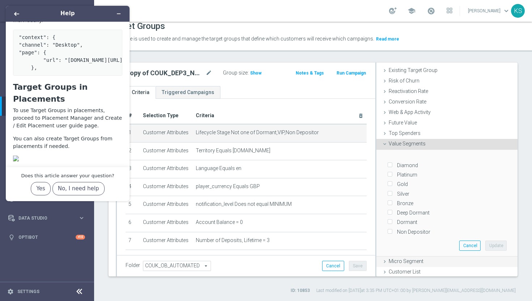
click at [384, 260] on icon at bounding box center [385, 262] width 6 height 6
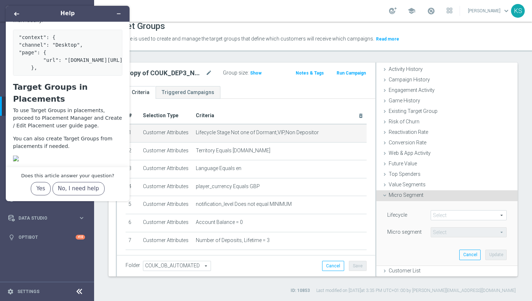
scroll to position [47, 0]
click at [501, 215] on span at bounding box center [468, 215] width 75 height 9
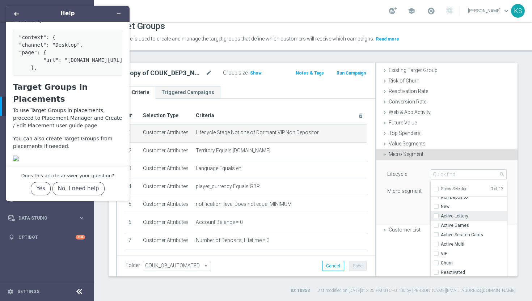
scroll to position [117, 0]
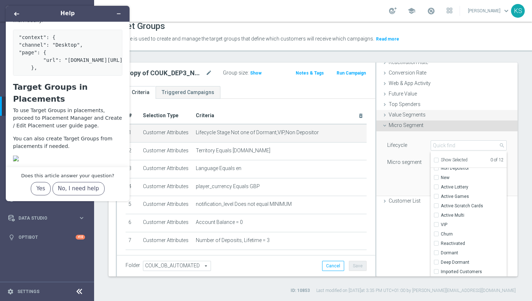
click at [386, 116] on icon at bounding box center [385, 115] width 6 height 6
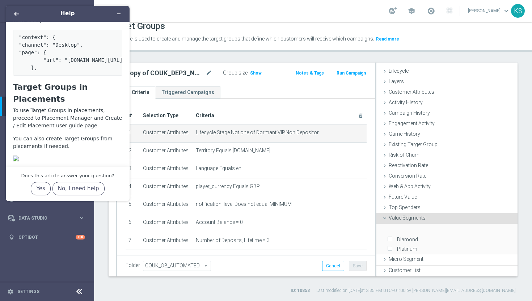
scroll to position [88, 0]
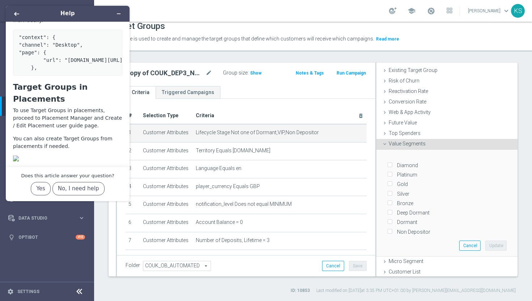
click at [382, 142] on icon at bounding box center [385, 144] width 6 height 6
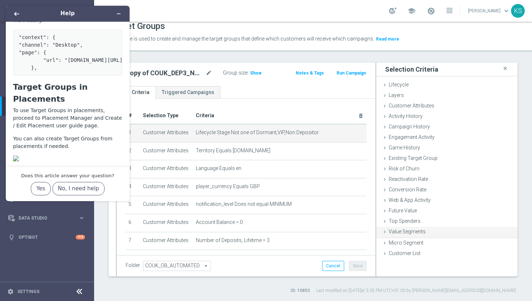
scroll to position [0, 0]
click at [384, 242] on icon at bounding box center [385, 243] width 6 height 6
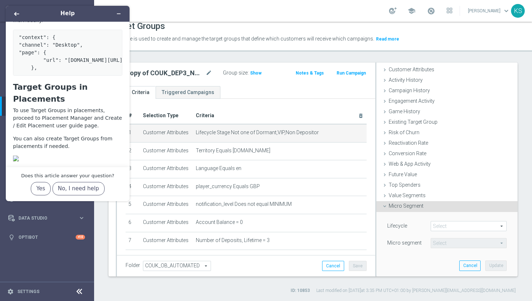
scroll to position [47, 0]
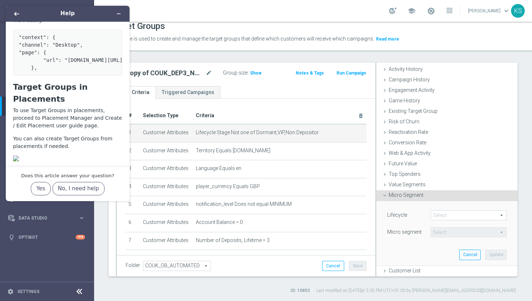
click at [501, 217] on span at bounding box center [468, 215] width 75 height 9
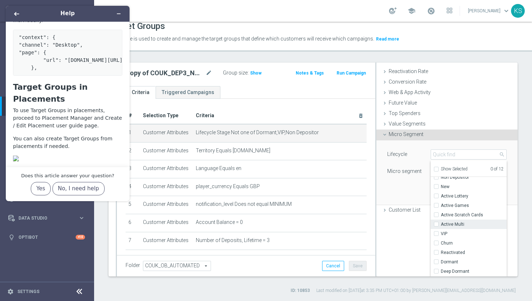
scroll to position [117, 0]
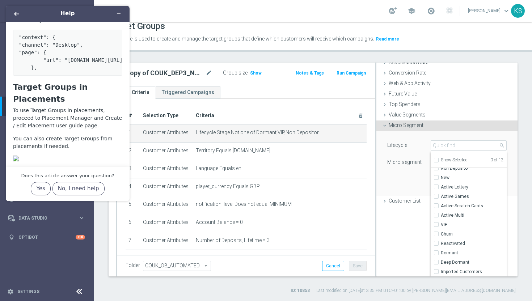
click at [383, 129] on icon at bounding box center [385, 126] width 6 height 6
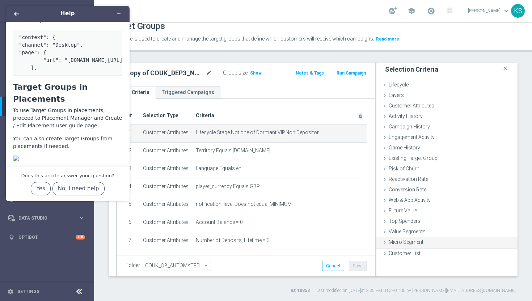
scroll to position [0, 0]
click at [385, 252] on icon at bounding box center [385, 253] width 6 height 6
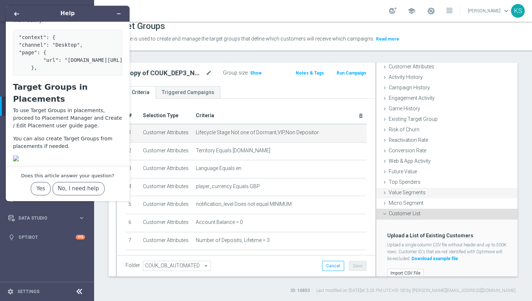
scroll to position [47, 0]
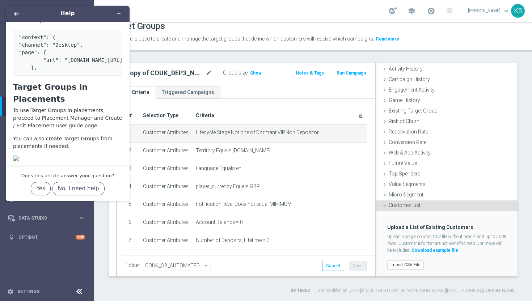
click at [384, 207] on icon at bounding box center [385, 206] width 6 height 6
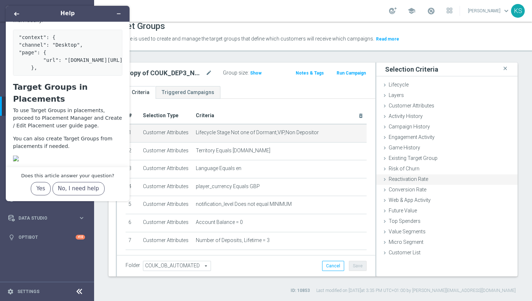
scroll to position [0, 0]
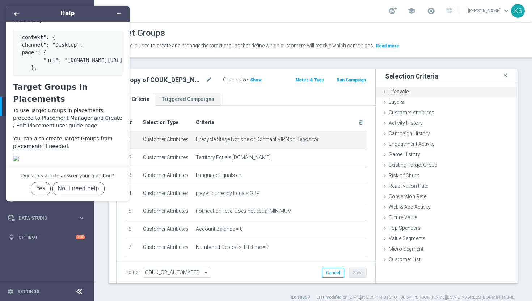
click at [386, 89] on icon at bounding box center [385, 92] width 6 height 6
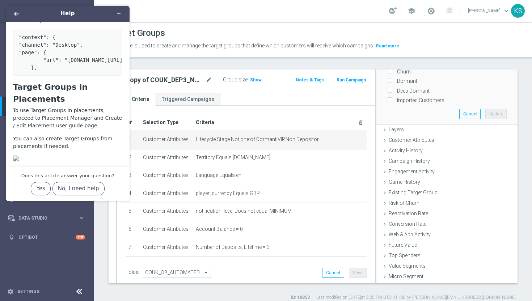
scroll to position [125, 0]
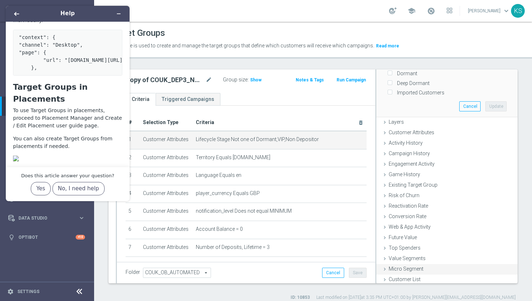
click at [386, 266] on icon at bounding box center [385, 269] width 6 height 6
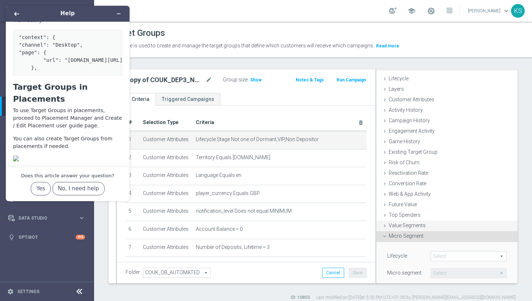
scroll to position [47, 0]
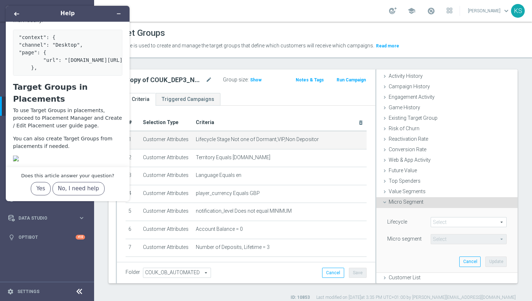
click at [503, 222] on span at bounding box center [468, 222] width 75 height 9
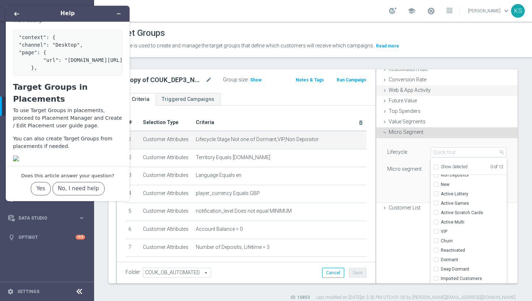
scroll to position [0, 0]
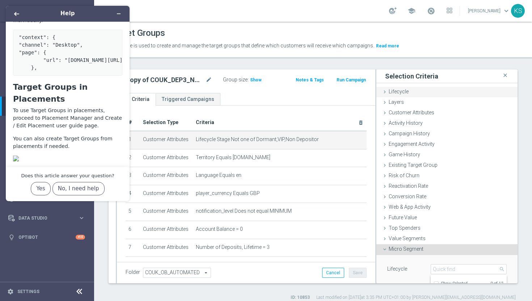
click at [386, 93] on icon at bounding box center [385, 92] width 6 height 6
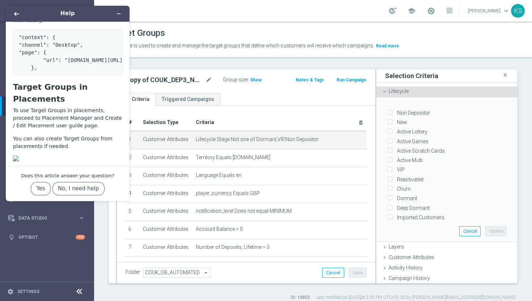
scroll to position [125, 0]
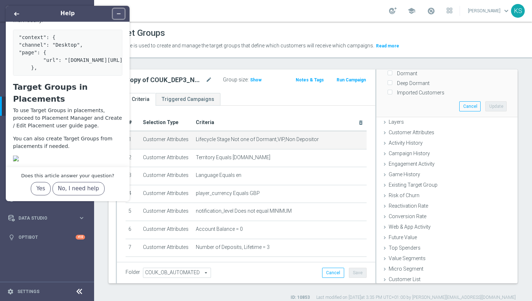
click at [119, 15] on icon "Minimize widget" at bounding box center [118, 13] width 5 height 5
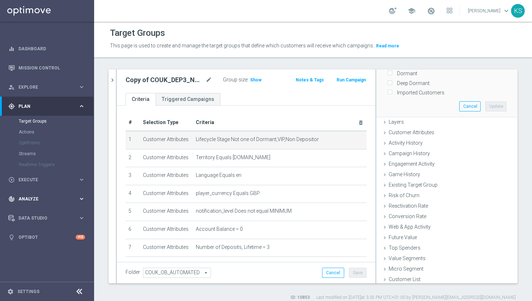
click at [80, 198] on icon "keyboard_arrow_right" at bounding box center [81, 199] width 7 height 7
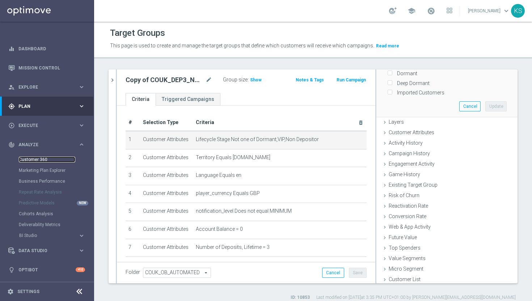
click at [36, 160] on link "Customer 360" at bounding box center [47, 160] width 56 height 6
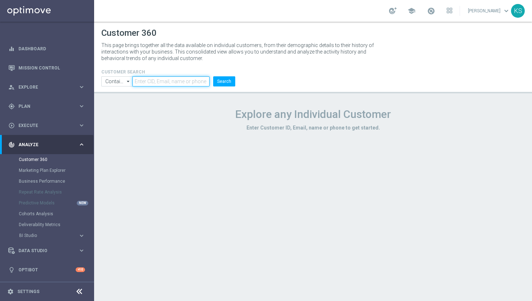
click at [172, 85] on input "text" at bounding box center [171, 81] width 77 height 10
type input "karolina.swist@lottoland.com"
click at [227, 83] on button "Search" at bounding box center [224, 81] width 22 height 10
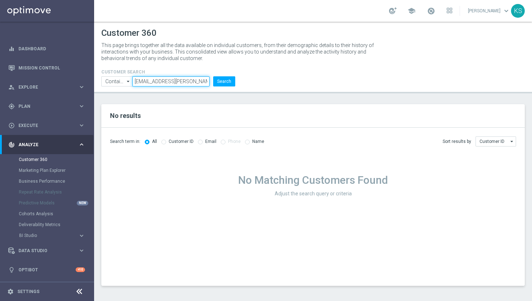
click at [187, 82] on input "karolina.swist@lottoland.com" at bounding box center [171, 81] width 77 height 10
paste input "8272379"
type input "8272379"
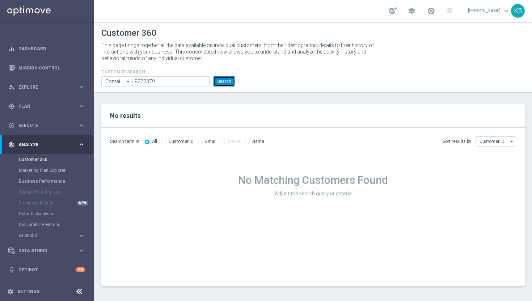
click at [222, 78] on button "Search" at bounding box center [224, 81] width 22 height 10
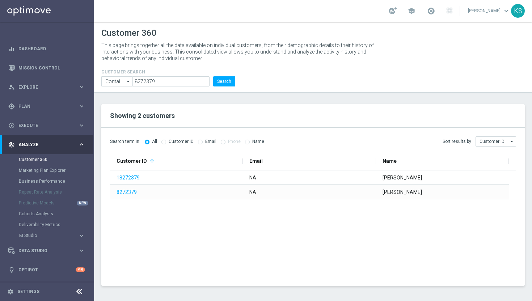
click at [512, 140] on icon "arrow_drop_down" at bounding box center [512, 141] width 7 height 9
click at [499, 161] on div "Email" at bounding box center [496, 163] width 41 height 11
type input "Email"
click at [198, 140] on input "radio" at bounding box center [200, 141] width 5 height 5
radio input "true"
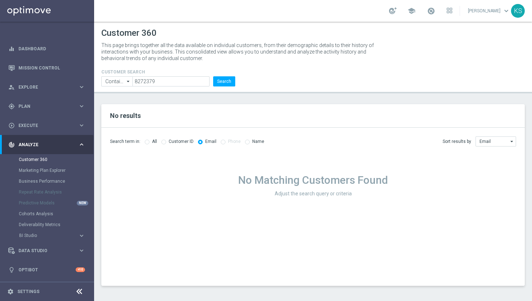
click at [148, 142] on input "radio" at bounding box center [147, 141] width 5 height 5
radio input "true"
radio input "false"
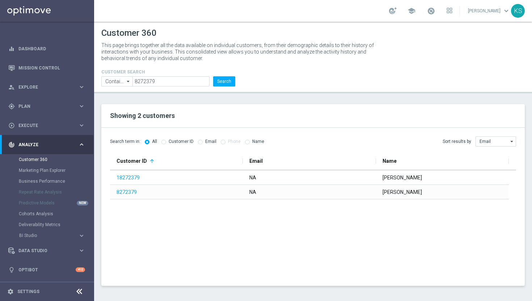
click at [514, 142] on icon "arrow_drop_down" at bounding box center [512, 141] width 7 height 9
click at [507, 151] on div "Customer ID" at bounding box center [496, 152] width 41 height 10
type input "Customer ID"
click at [512, 141] on icon "arrow_drop_down" at bounding box center [512, 141] width 7 height 9
click at [500, 152] on div "Customer ID" at bounding box center [491, 152] width 25 height 7
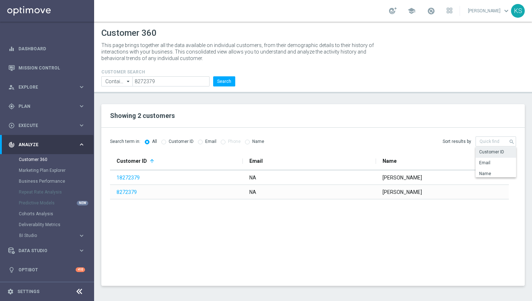
type input "Customer ID"
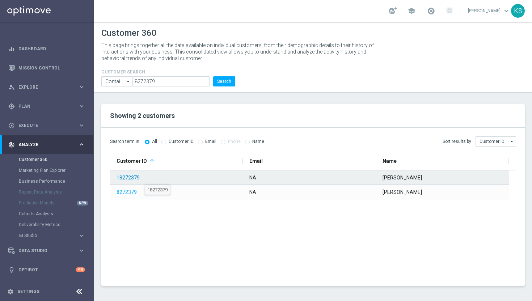
click at [131, 177] on link "18272379" at bounding box center [128, 178] width 23 height 6
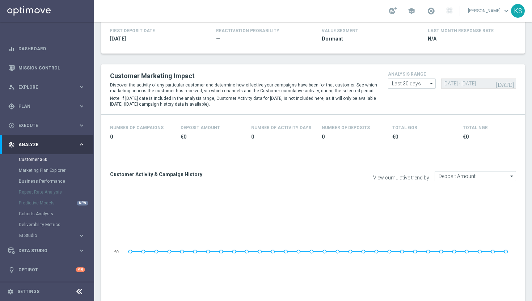
scroll to position [148, 0]
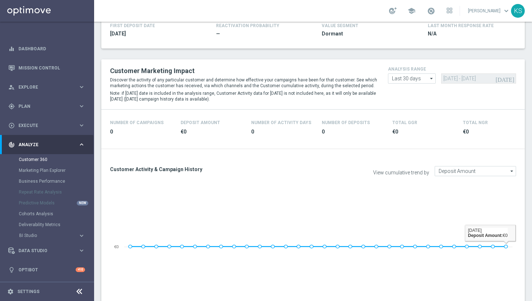
click at [512, 170] on icon "arrow_drop_down" at bounding box center [512, 171] width 7 height 9
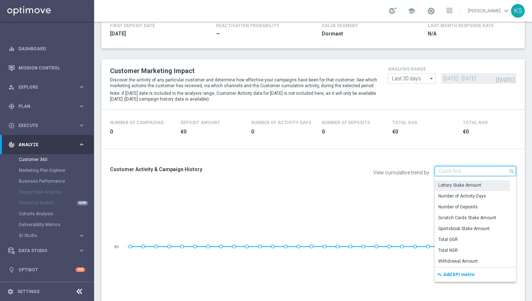
scroll to position [0, 0]
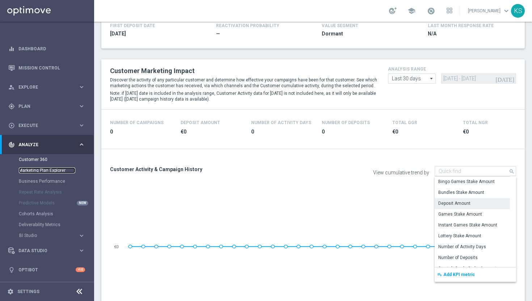
click at [56, 171] on link "Marketing Plan Explorer" at bounding box center [47, 171] width 56 height 6
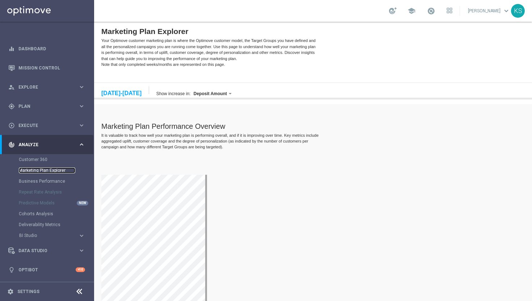
click at [56, 170] on link "Marketing Plan Explorer" at bounding box center [47, 171] width 56 height 6
click at [52, 172] on link "Marketing Plan Explorer" at bounding box center [47, 171] width 56 height 6
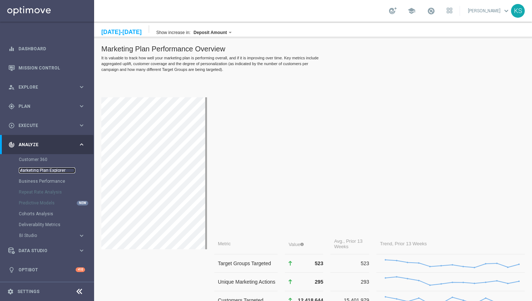
scroll to position [89, 0]
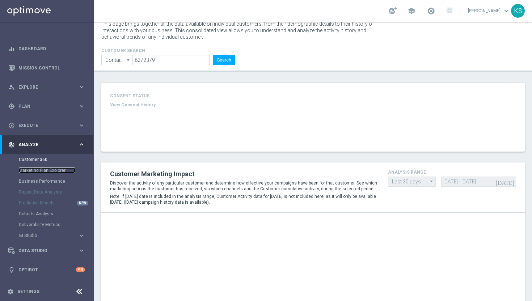
scroll to position [18, 0]
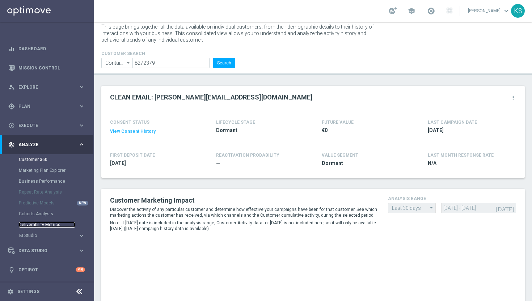
click at [47, 225] on link "Deliverability Metrics" at bounding box center [47, 225] width 56 height 6
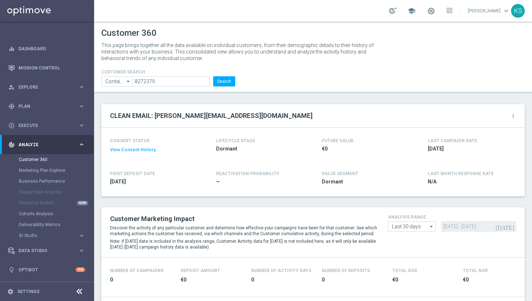
click at [414, 12] on span "school" at bounding box center [412, 11] width 8 height 8
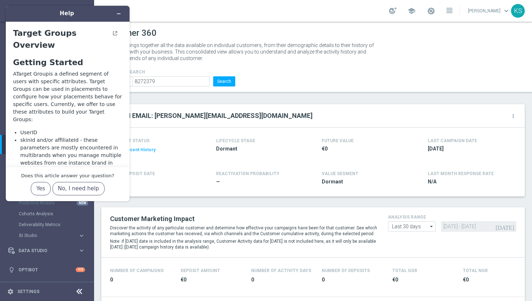
click at [432, 44] on div "This page brings together all the data available on individual customers, from …" at bounding box center [313, 51] width 434 height 23
click at [118, 11] on button "Minimize widget" at bounding box center [119, 14] width 12 height 10
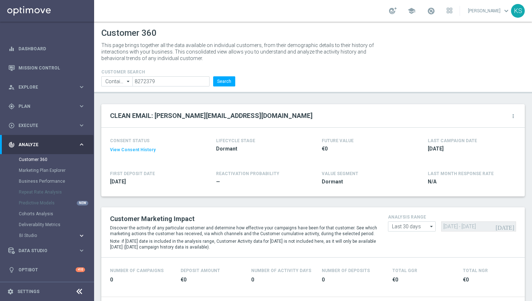
click at [84, 234] on icon "keyboard_arrow_right" at bounding box center [81, 235] width 7 height 7
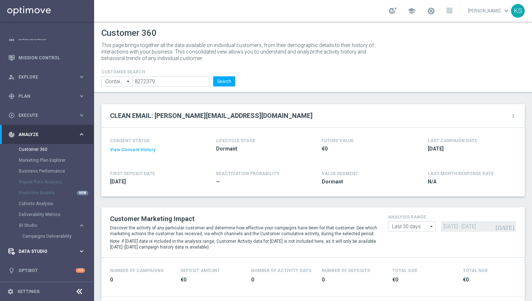
click at [80, 252] on icon "keyboard_arrow_right" at bounding box center [81, 251] width 7 height 7
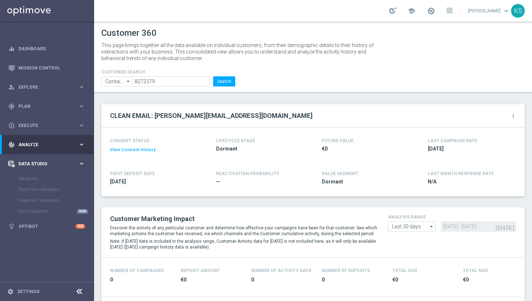
scroll to position [0, 0]
click at [42, 190] on div "Real-Time Attributes" at bounding box center [56, 189] width 75 height 11
click at [29, 178] on div "Attributes" at bounding box center [56, 178] width 75 height 11
click at [32, 226] on link "Optibot" at bounding box center [46, 226] width 57 height 19
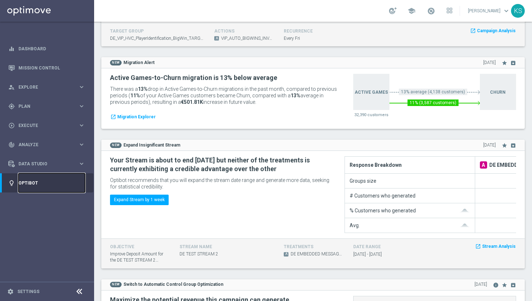
scroll to position [607, 0]
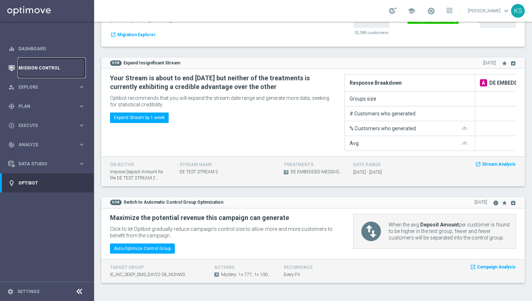
click at [43, 67] on link "Mission Control" at bounding box center [51, 67] width 67 height 19
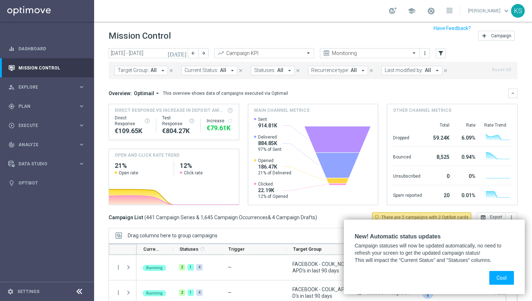
scroll to position [61, 0]
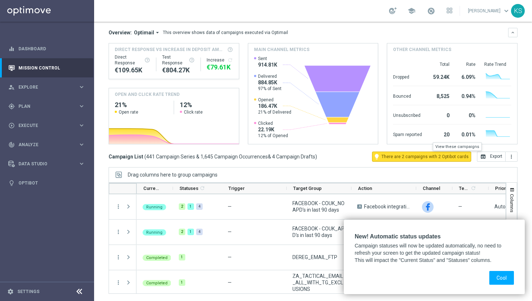
click at [408, 154] on span "There are 2 campaigns with 2 Optibot cards" at bounding box center [425, 157] width 87 height 7
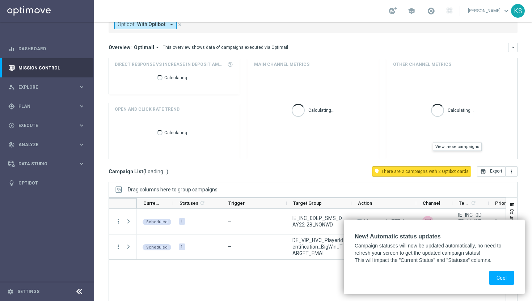
scroll to position [76, 0]
